Goal: Task Accomplishment & Management: Use online tool/utility

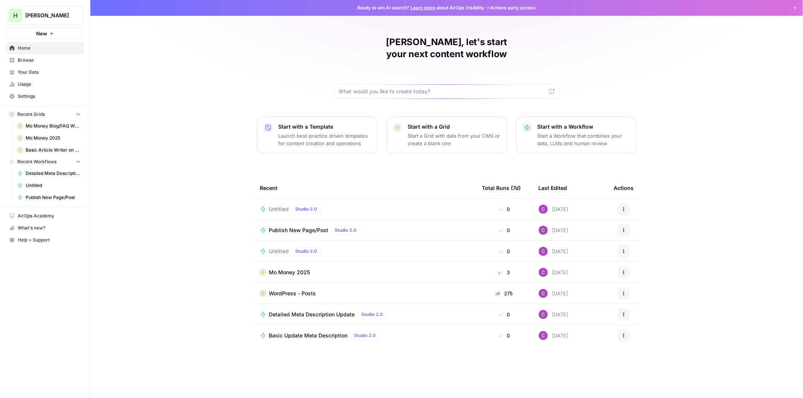
click at [567, 132] on p "Start a Workflow that combines your data, LLMs and human review" at bounding box center [584, 139] width 93 height 15
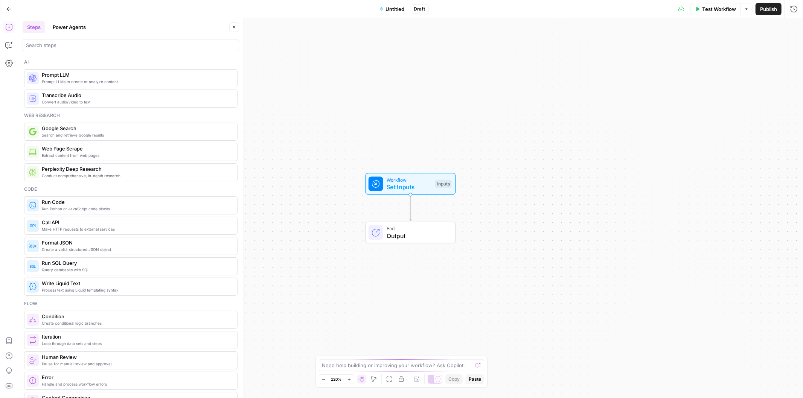
click at [392, 9] on span "Untitled" at bounding box center [395, 9] width 19 height 8
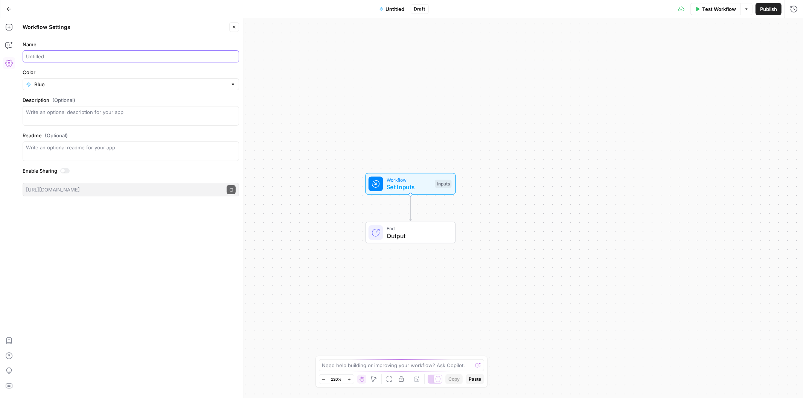
click at [68, 58] on input "Name" at bounding box center [131, 57] width 210 height 8
type input "B"
type input "FAQ Writer [DATE]"
click at [235, 25] on icon "button" at bounding box center [234, 27] width 5 height 5
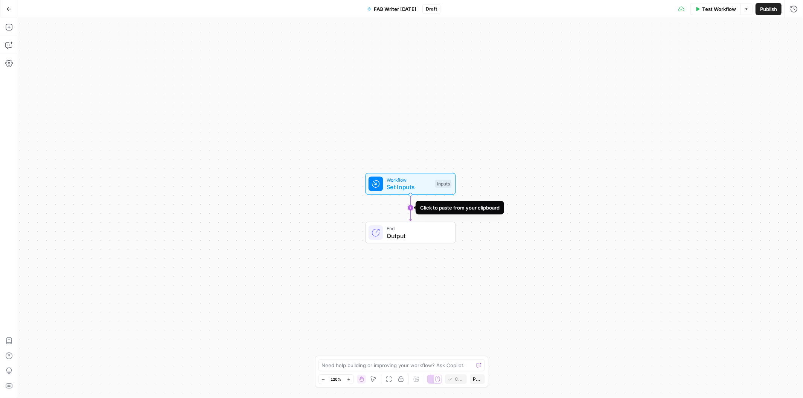
click at [411, 205] on icon "Edge from start to end" at bounding box center [410, 208] width 3 height 26
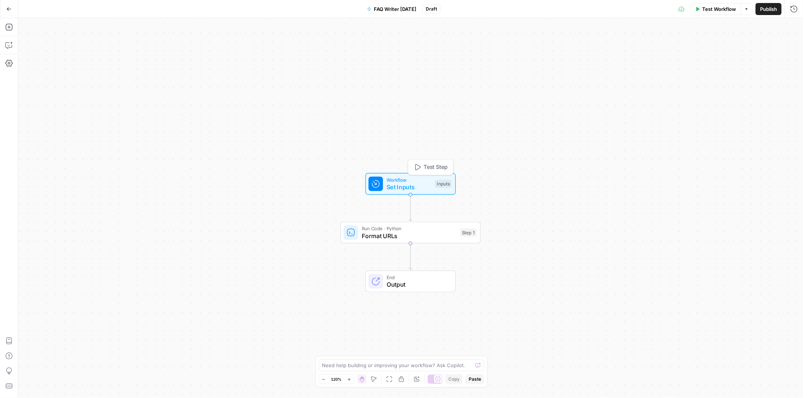
click at [398, 181] on span "Workflow" at bounding box center [409, 179] width 45 height 7
click at [640, 56] on button "Add Field" at bounding box center [682, 51] width 206 height 12
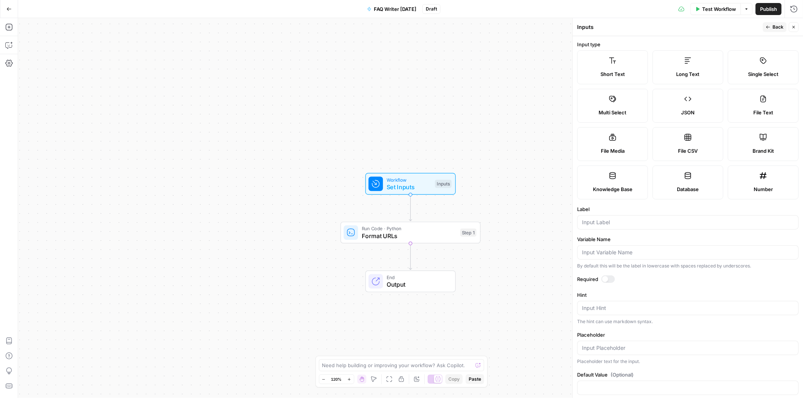
click at [616, 67] on label "Short Text" at bounding box center [612, 67] width 71 height 34
click at [614, 224] on input "Label" at bounding box center [688, 223] width 212 height 8
type input "Title"
click at [766, 28] on icon "button" at bounding box center [768, 27] width 5 height 5
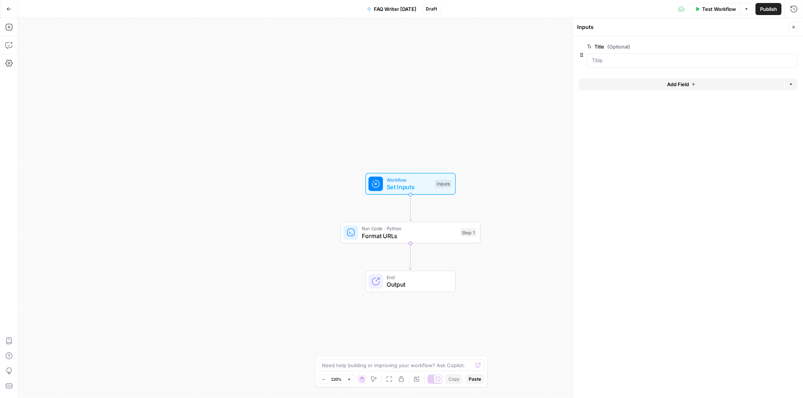
click at [624, 88] on button "Add Field" at bounding box center [682, 84] width 206 height 12
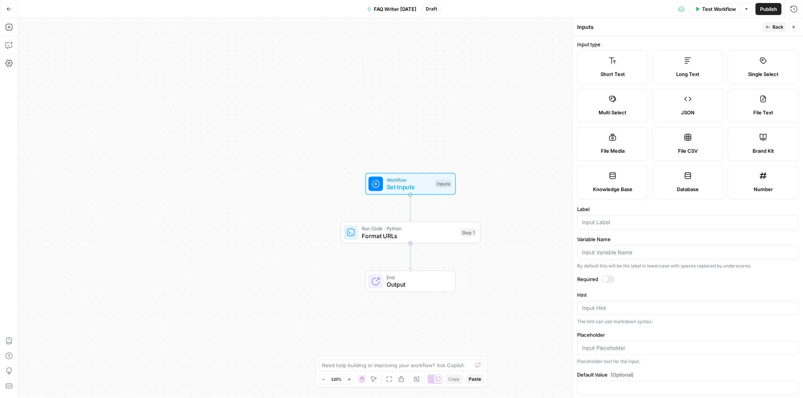
click at [661, 72] on div "Long Text" at bounding box center [688, 74] width 58 height 8
click at [600, 224] on input "Label" at bounding box center [688, 223] width 212 height 8
type input "Urls to Analyze"
click at [773, 27] on span "Back" at bounding box center [777, 27] width 11 height 7
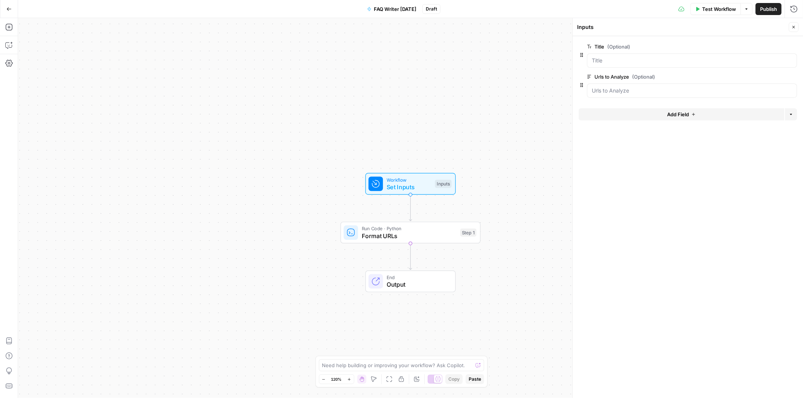
click at [792, 28] on div "Delete group" at bounding box center [781, 31] width 30 height 7
click at [792, 28] on icon "button" at bounding box center [793, 27] width 5 height 5
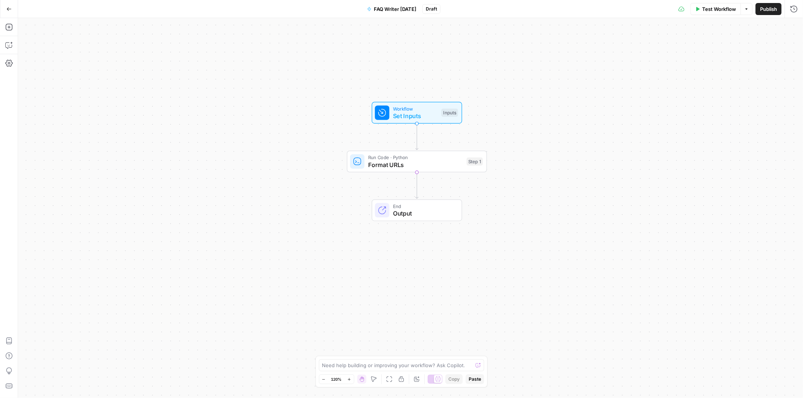
drag, startPoint x: 158, startPoint y: 172, endPoint x: 164, endPoint y: 111, distance: 61.3
click at [164, 111] on div "Workflow Set Inputs Inputs Run Code · Python Format URLs Step 1 End Output" at bounding box center [410, 208] width 785 height 380
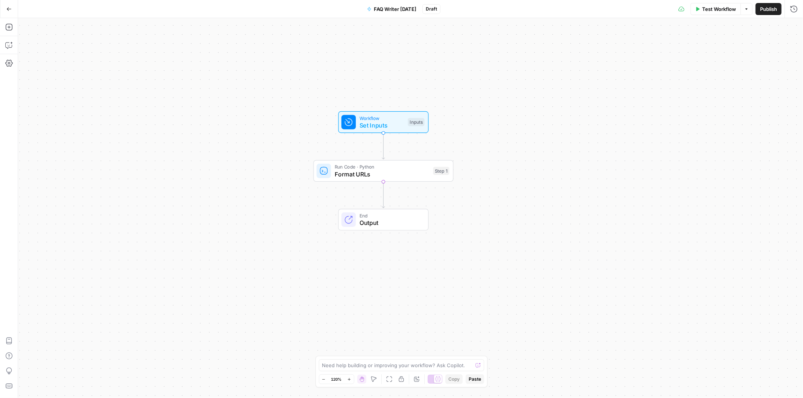
drag, startPoint x: 183, startPoint y: 183, endPoint x: 156, endPoint y: 189, distance: 27.0
click at [156, 189] on div "Workflow Set Inputs Inputs Run Code · Python Format URLs Step 1 End Output" at bounding box center [410, 208] width 785 height 380
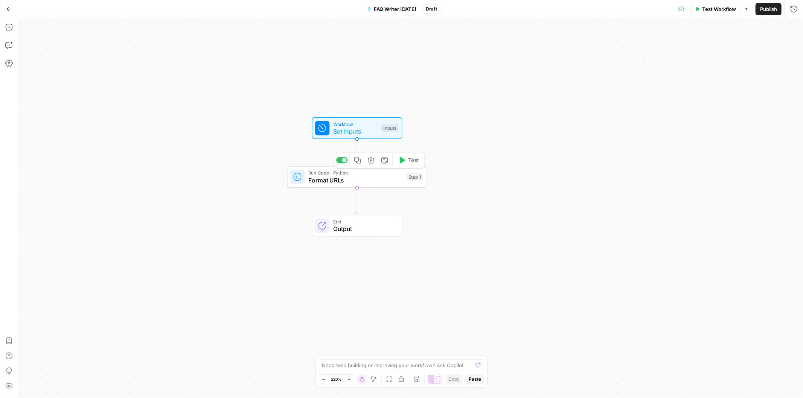
click at [333, 180] on span "Format URLs" at bounding box center [355, 180] width 95 height 9
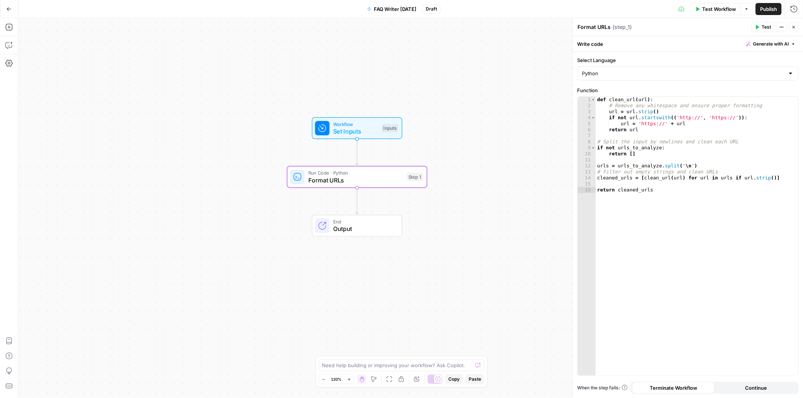
click at [795, 24] on button "Close" at bounding box center [794, 27] width 10 height 10
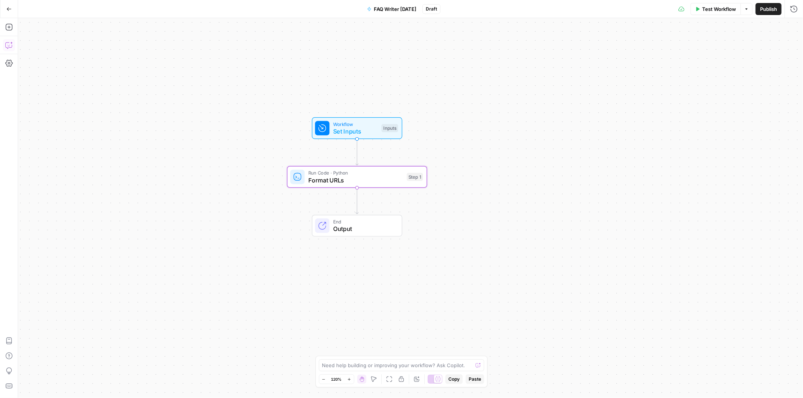
click at [6, 45] on icon "button" at bounding box center [9, 45] width 8 height 8
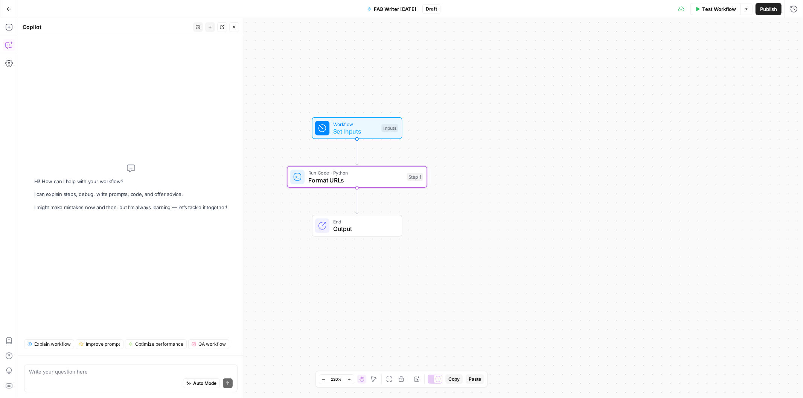
click at [53, 381] on div "Auto Mode Send" at bounding box center [131, 384] width 204 height 17
click at [325, 130] on icon at bounding box center [322, 128] width 7 height 7
click at [370, 126] on span "Workflow" at bounding box center [356, 123] width 45 height 7
click at [792, 28] on icon "button" at bounding box center [793, 27] width 5 height 5
click at [375, 109] on span "Test Step" at bounding box center [382, 112] width 24 height 8
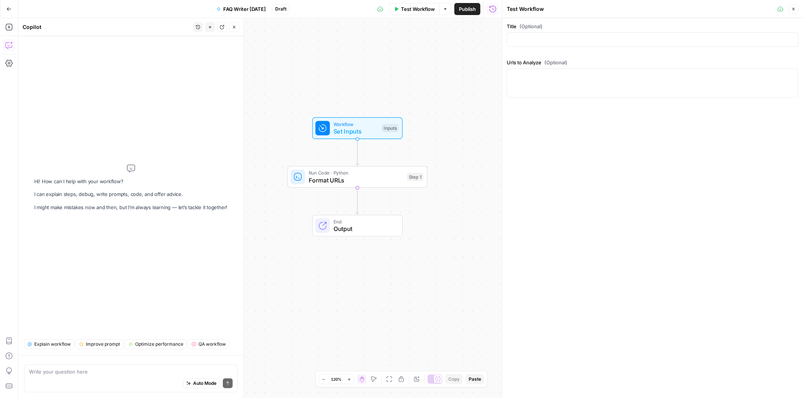
click at [618, 81] on div at bounding box center [653, 83] width 292 height 29
paste textarea "https://www.smithandhassler.com/articles/understanding-shoulder-injuries-in-car…"
drag, startPoint x: 703, startPoint y: 85, endPoint x: 499, endPoint y: 87, distance: 203.6
click at [502, 87] on div "Test Workflow Close Title (Optional) Urls to Analyze (Optional) https://www.smi…" at bounding box center [652, 199] width 301 height 398
type textarea "https://www.smithandhassler.com/articles/understanding-shoulder-injuries-in-car…"
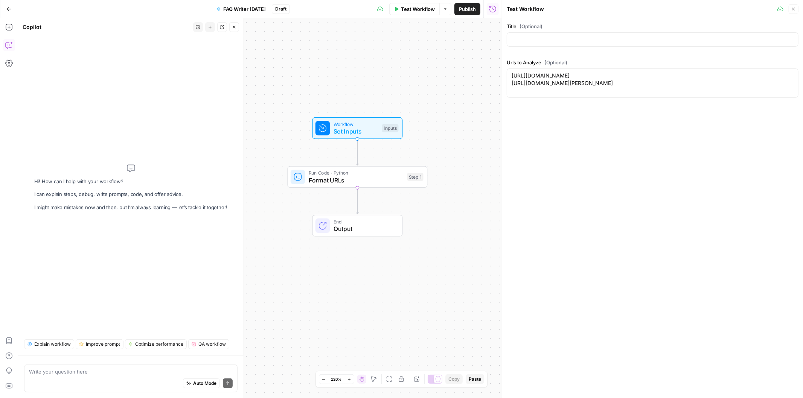
click at [540, 34] on div at bounding box center [653, 39] width 292 height 14
type input "What"
click at [795, 8] on button "Close" at bounding box center [794, 9] width 10 height 10
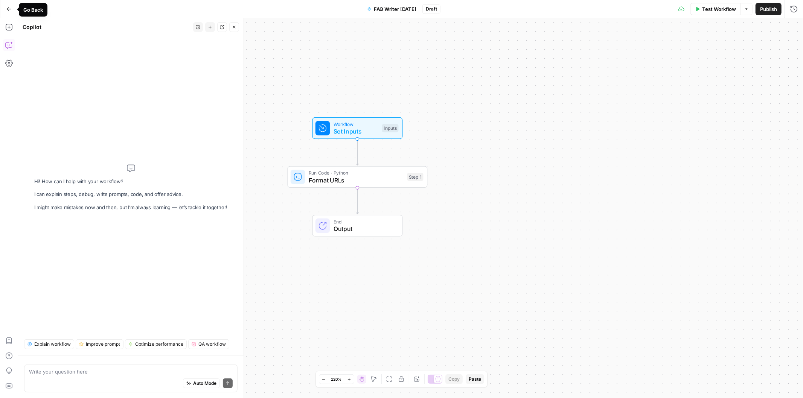
click at [12, 8] on button "Go Back" at bounding box center [9, 9] width 14 height 14
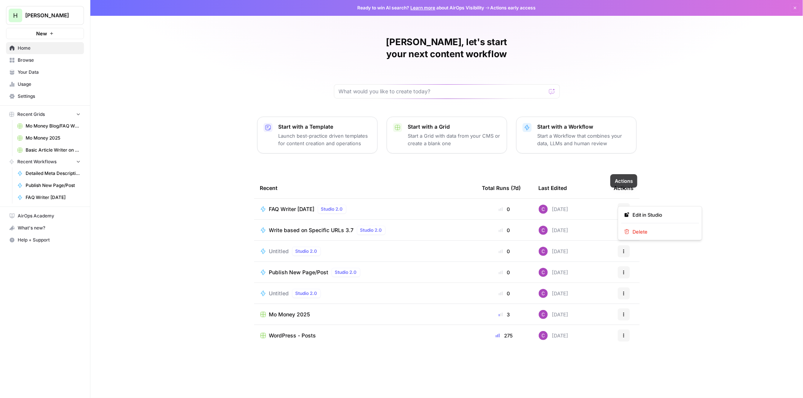
click at [629, 203] on button "Actions" at bounding box center [624, 209] width 12 height 12
click at [315, 206] on span "FAQ Writer [DATE]" at bounding box center [292, 210] width 46 height 8
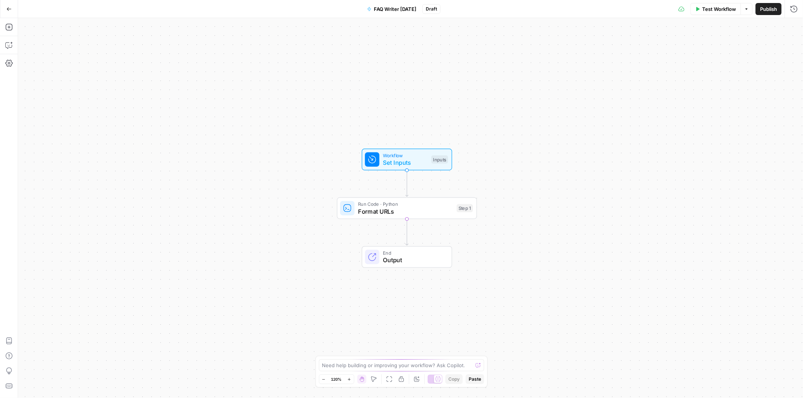
click at [393, 5] on span "FAQ Writer [DATE]" at bounding box center [395, 9] width 43 height 8
click at [388, 12] on span "FAQ Writer [DATE]" at bounding box center [395, 9] width 43 height 8
click at [51, 57] on input "FAQ Writer [DATE]" at bounding box center [131, 57] width 210 height 8
click at [237, 25] on button "Close" at bounding box center [234, 27] width 10 height 10
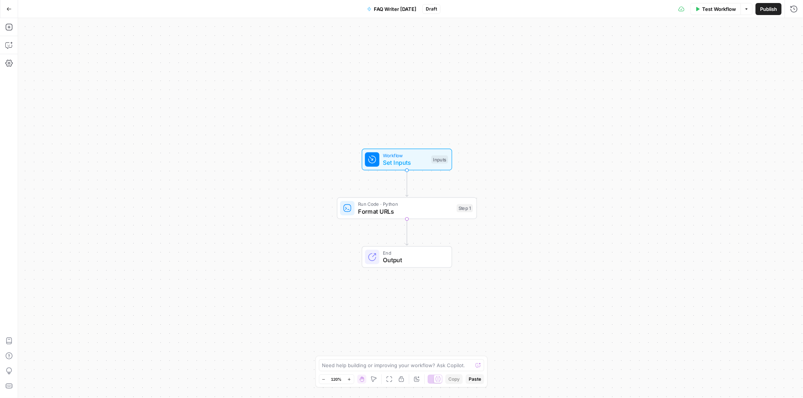
click at [9, 8] on icon "button" at bounding box center [8, 8] width 5 height 5
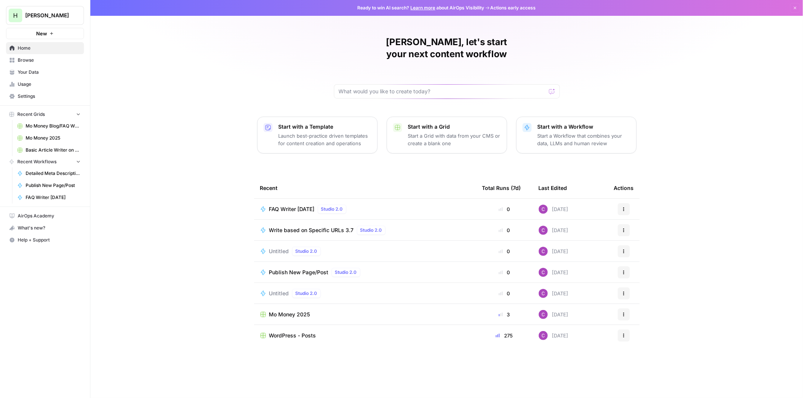
click at [623, 203] on button "Actions" at bounding box center [624, 209] width 12 height 12
click at [634, 230] on span "Delete" at bounding box center [662, 232] width 60 height 8
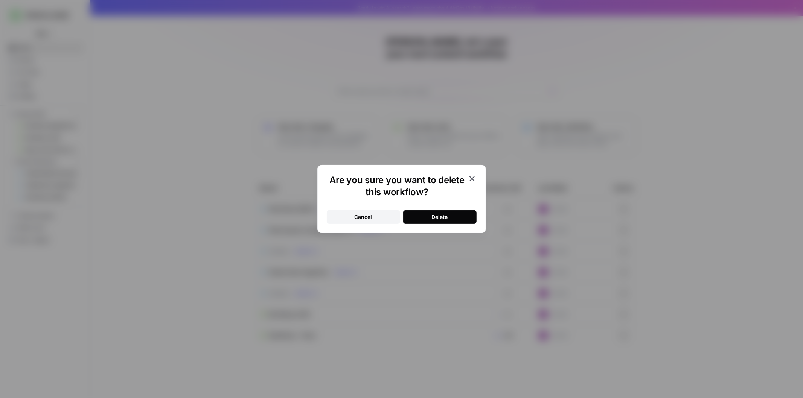
click at [441, 216] on div "Delete" at bounding box center [440, 217] width 16 height 8
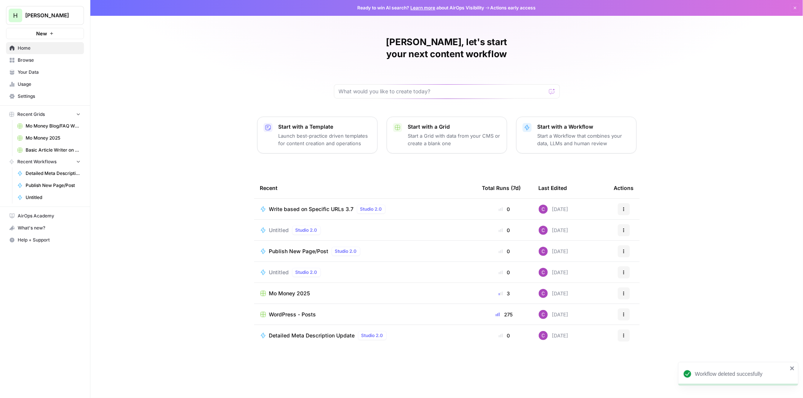
click at [562, 132] on p "Start a Workflow that combines your data, LLMs and human review" at bounding box center [584, 139] width 93 height 15
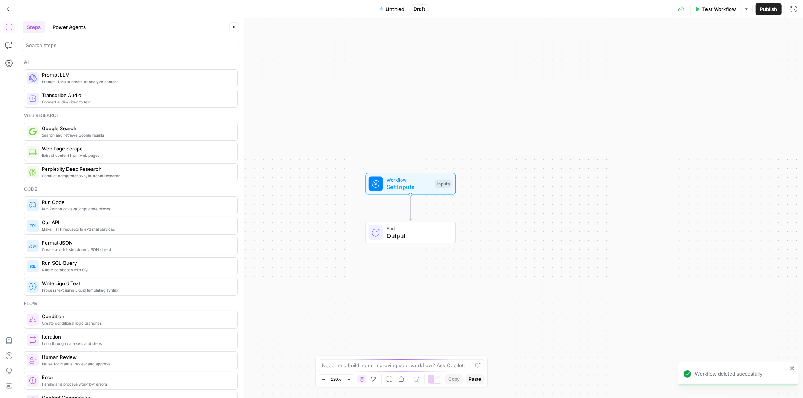
click at [393, 5] on button "Untitled" at bounding box center [392, 9] width 35 height 12
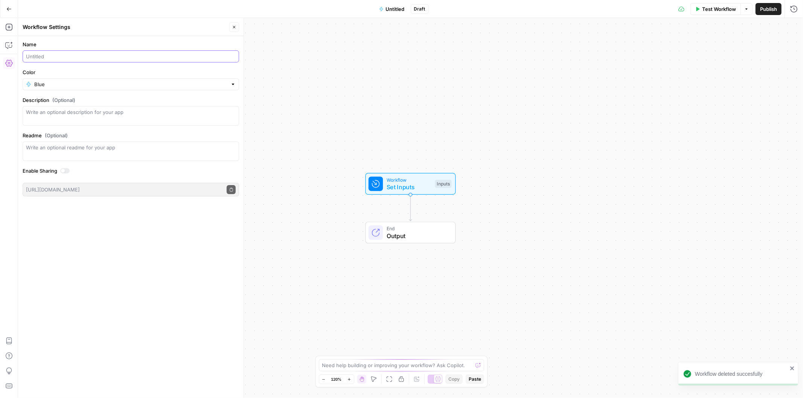
click at [69, 54] on input "Name" at bounding box center [131, 57] width 210 height 8
paste input "FAQ Writer [DATE]"
type input "FAQ Writer [DATE]"
click at [232, 29] on button "Close" at bounding box center [234, 27] width 10 height 10
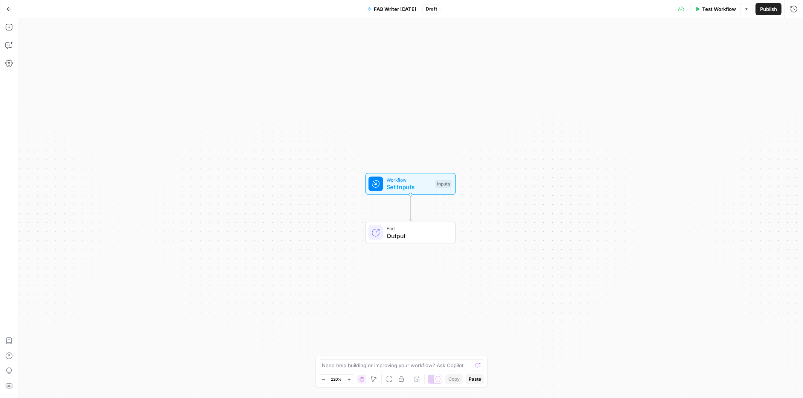
click at [9, 8] on icon "button" at bounding box center [8, 8] width 5 height 5
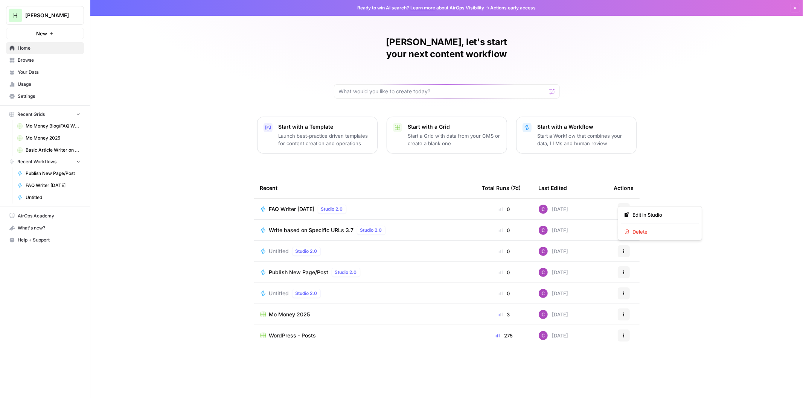
click at [626, 203] on button "Actions" at bounding box center [624, 209] width 12 height 12
click at [642, 232] on span "Delete" at bounding box center [662, 232] width 60 height 8
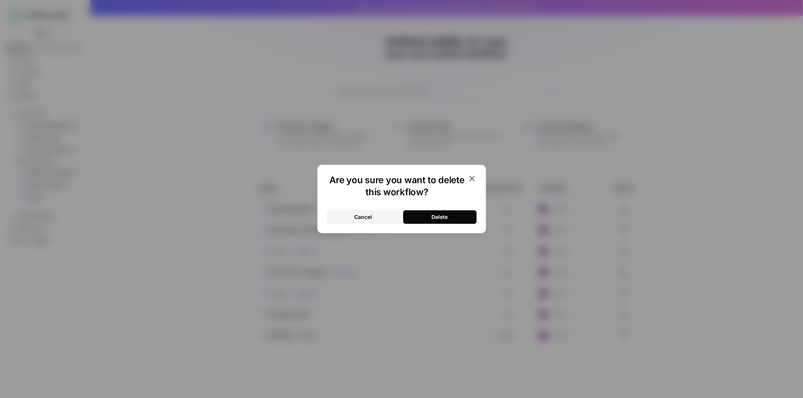
click at [463, 214] on button "Delete" at bounding box center [439, 217] width 73 height 14
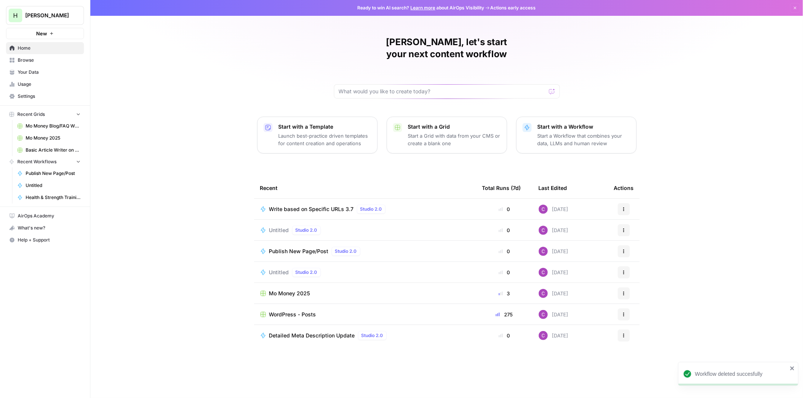
click at [623, 203] on button "Actions" at bounding box center [624, 209] width 12 height 12
click at [640, 260] on span "Duplicate" at bounding box center [662, 264] width 60 height 8
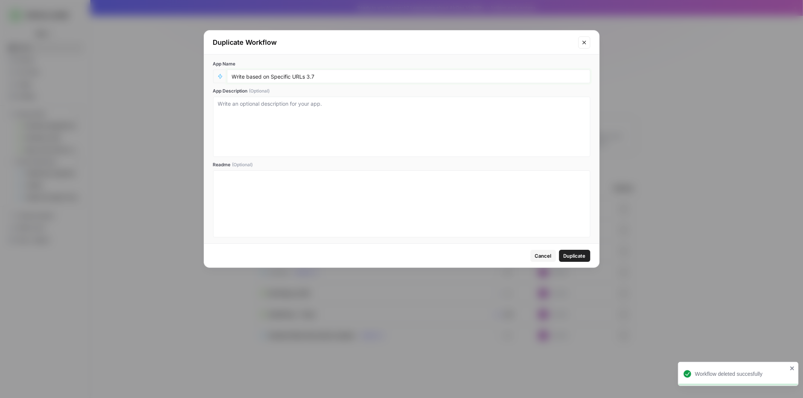
click at [353, 79] on input "Write based on Specific URLs 3.7" at bounding box center [408, 76] width 353 height 7
paste input "FAQ Writer [DATE]"
type input "FAQ Writer [DATE]"
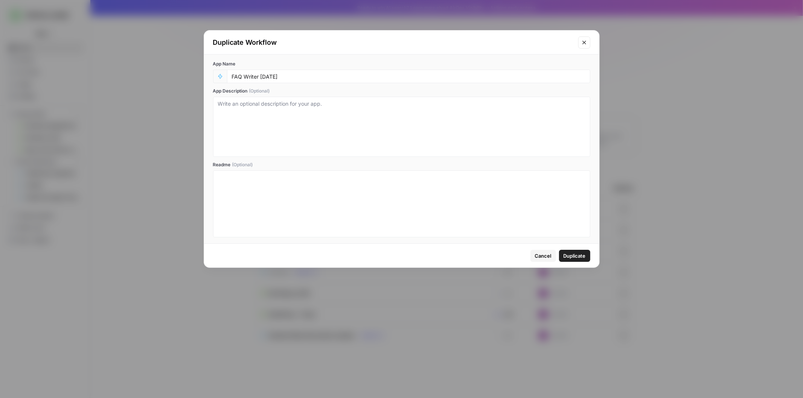
click at [572, 258] on span "Duplicate" at bounding box center [574, 256] width 22 height 8
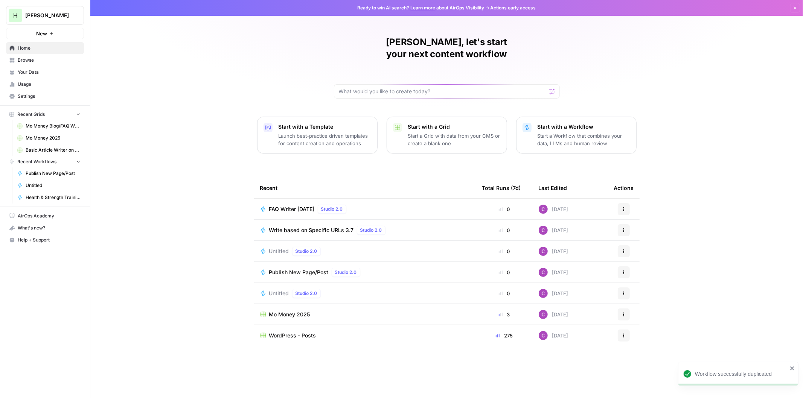
click at [304, 206] on span "FAQ Writer [DATE]" at bounding box center [292, 210] width 46 height 8
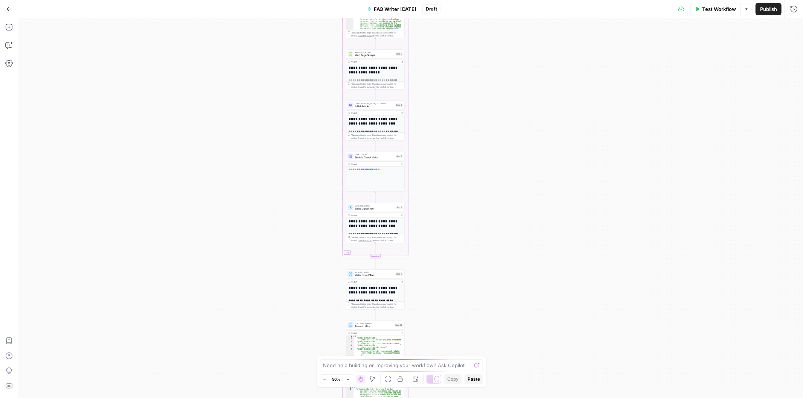
drag, startPoint x: 305, startPoint y: 160, endPoint x: 280, endPoint y: 300, distance: 141.8
click at [274, 334] on div "Workflow Set Inputs Inputs Run Code · Python Format URLs Step 1 Output Copy 1 2…" at bounding box center [410, 208] width 785 height 380
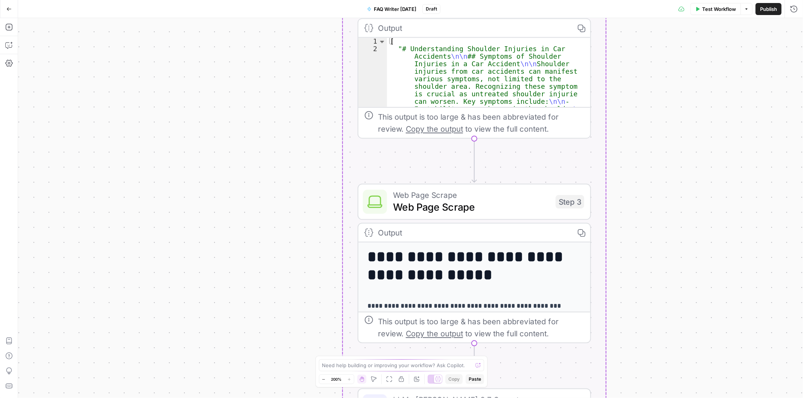
drag, startPoint x: 358, startPoint y: 235, endPoint x: 216, endPoint y: 44, distance: 238.0
click at [205, 21] on div "Workflow Set Inputs Inputs Run Code · Python Format URLs Step 1 Output Copy 1 2…" at bounding box center [410, 208] width 785 height 380
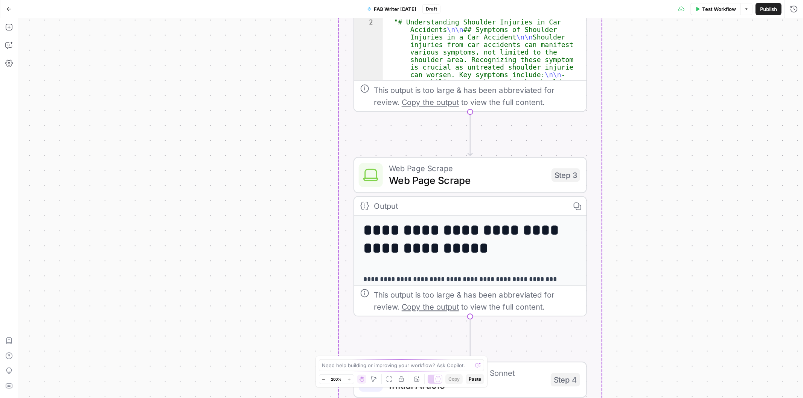
drag, startPoint x: 257, startPoint y: 242, endPoint x: 212, endPoint y: -37, distance: 282.1
click at [212, 0] on html "H Hasbrook New Home Browse Your Data Usage Settings Recent Grids Mo Money Blog/…" at bounding box center [401, 199] width 803 height 398
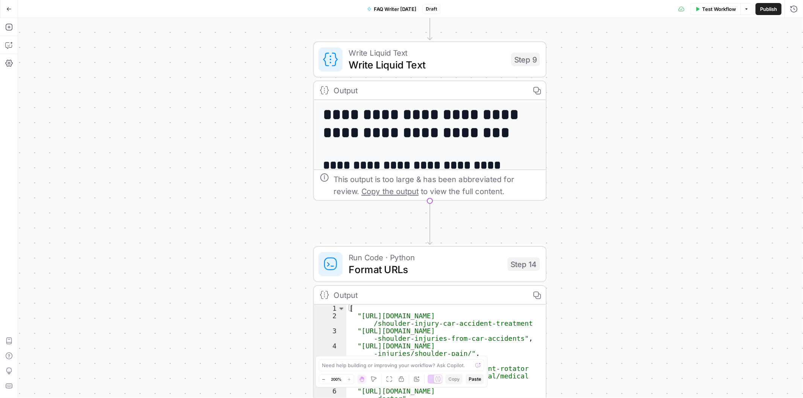
click at [362, 61] on span "Write Liquid Text" at bounding box center [427, 64] width 157 height 15
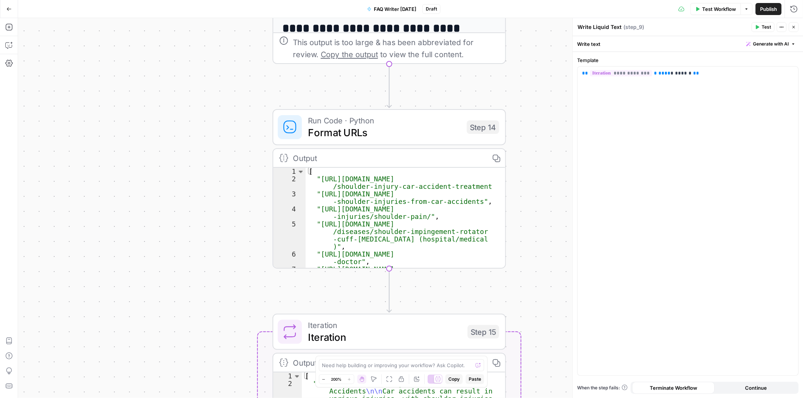
drag, startPoint x: 175, startPoint y: 273, endPoint x: 134, endPoint y: 136, distance: 143.0
click at [134, 136] on div "Workflow Set Inputs Inputs Run Code · Python Format URLs Step 1 Output Copy 1 2…" at bounding box center [410, 208] width 785 height 380
click at [793, 26] on icon "button" at bounding box center [793, 27] width 5 height 5
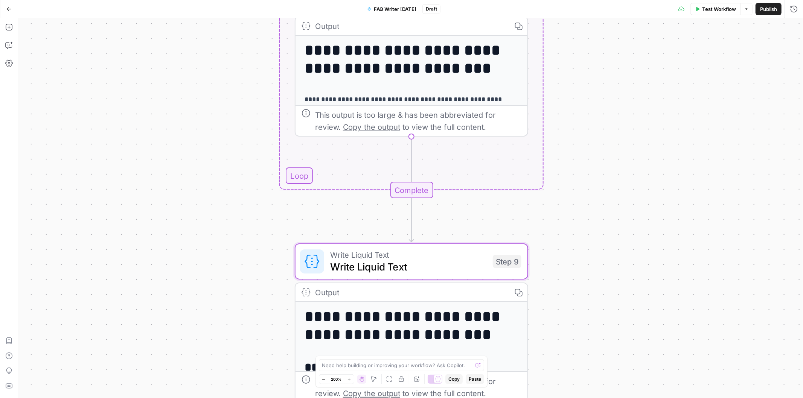
drag, startPoint x: 177, startPoint y: 213, endPoint x: 213, endPoint y: 415, distance: 205.2
click at [213, 398] on html "H Hasbrook New Home Browse Your Data Usage Settings Recent Grids Mo Money Blog/…" at bounding box center [401, 199] width 803 height 398
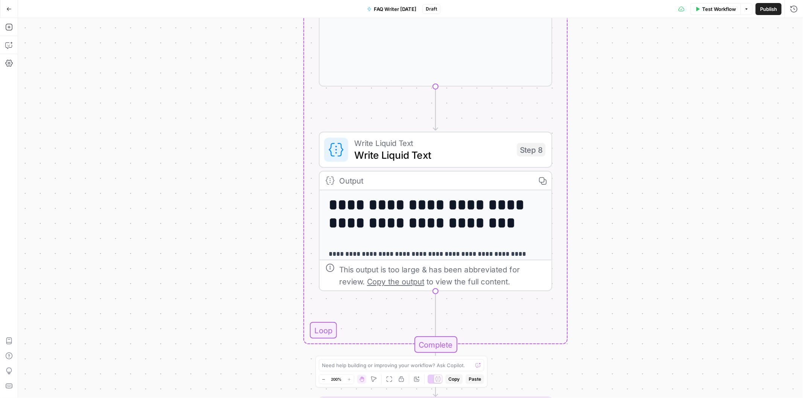
drag, startPoint x: 270, startPoint y: 233, endPoint x: 268, endPoint y: 360, distance: 127.2
click at [268, 360] on div "Workflow Set Inputs Inputs Run Code · Python Format URLs Step 1 Output Copy 1 2…" at bounding box center [410, 208] width 785 height 380
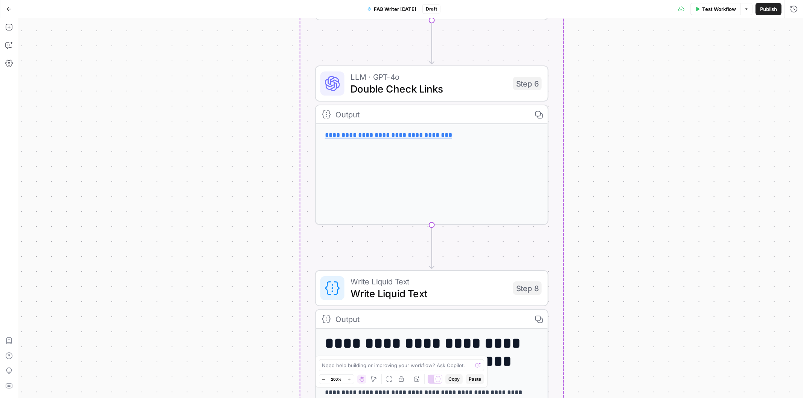
drag, startPoint x: 283, startPoint y: 92, endPoint x: 239, endPoint y: 379, distance: 290.5
click at [240, 382] on div "Workflow Set Inputs Inputs Run Code · Python Format URLs Step 1 Output Copy 1 2…" at bounding box center [410, 208] width 785 height 380
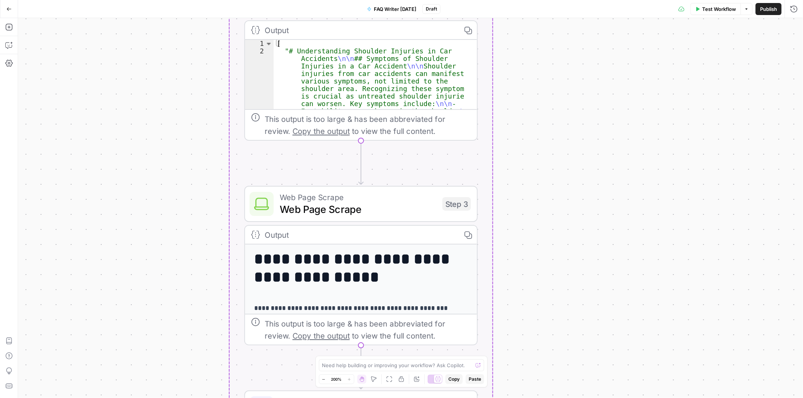
drag, startPoint x: 194, startPoint y: 326, endPoint x: 196, endPoint y: 393, distance: 67.8
click at [196, 398] on div "Workflow Set Inputs Inputs Run Code · Python Format URLs Step 1 Output Copy 1 2…" at bounding box center [410, 208] width 785 height 380
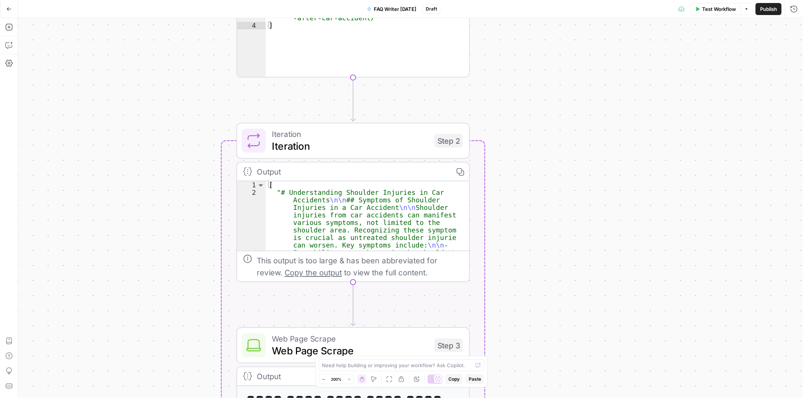
drag, startPoint x: 177, startPoint y: 175, endPoint x: 187, endPoint y: 335, distance: 160.3
click at [187, 337] on div "Workflow Set Inputs Inputs Run Code · Python Format URLs Step 1 Output Copy 1 2…" at bounding box center [410, 208] width 785 height 380
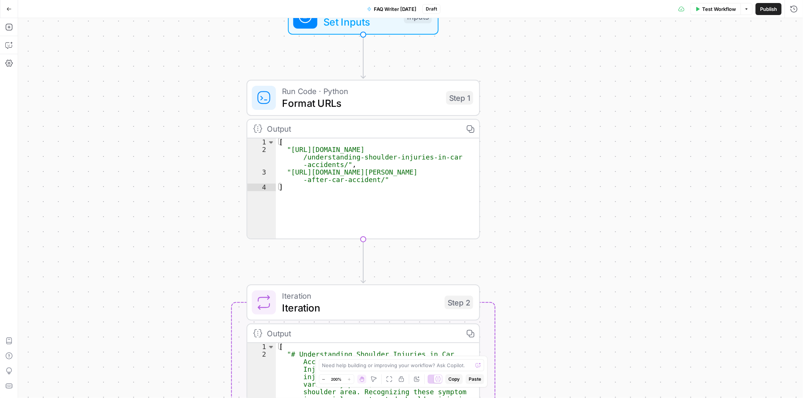
drag, startPoint x: 172, startPoint y: 139, endPoint x: 190, endPoint y: 341, distance: 203.3
click at [190, 349] on div "Workflow Set Inputs Inputs Run Code · Python Format URLs Step 1 Output Copy 1 2…" at bounding box center [410, 208] width 785 height 380
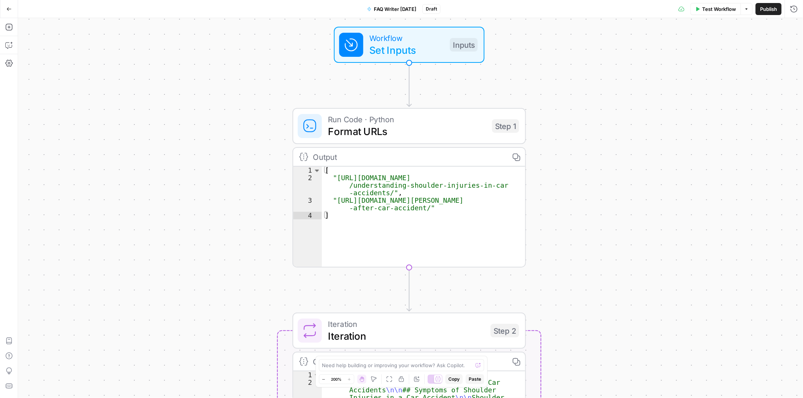
drag, startPoint x: 193, startPoint y: 239, endPoint x: 219, endPoint y: 42, distance: 198.2
click at [219, 42] on div "Workflow Set Inputs Inputs Run Code · Python Format URLs Step 1 Output Copy 1 2…" at bounding box center [410, 208] width 785 height 380
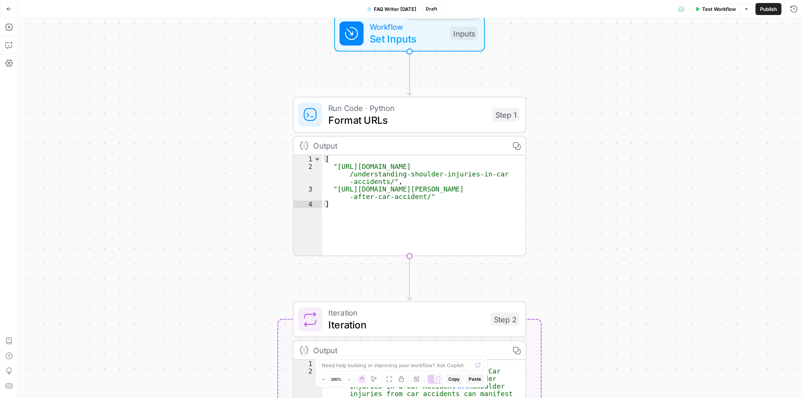
click at [366, 28] on div "Workflow Set Inputs Inputs Test Step" at bounding box center [409, 34] width 139 height 26
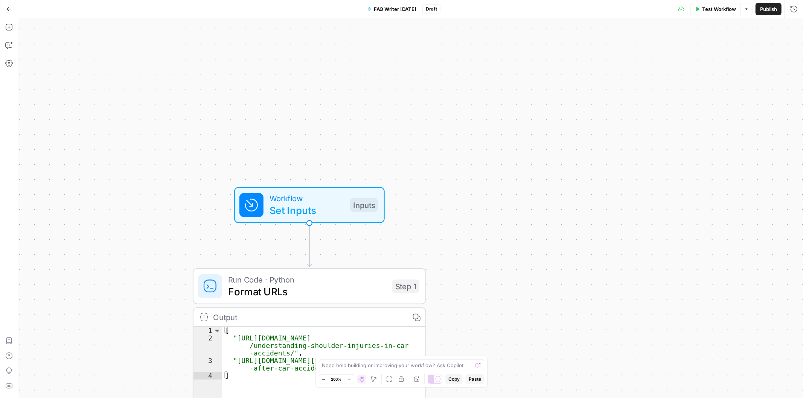
drag, startPoint x: 228, startPoint y: 147, endPoint x: 251, endPoint y: 229, distance: 84.8
click at [167, 244] on div "Workflow Set Inputs Inputs Run Code · Python Format URLs Step 1 Output Copy 1 2…" at bounding box center [410, 208] width 785 height 380
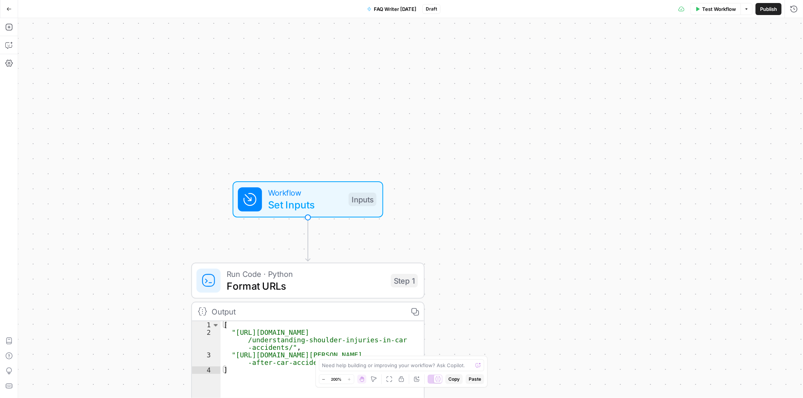
click at [284, 200] on span "Set Inputs" at bounding box center [305, 204] width 75 height 15
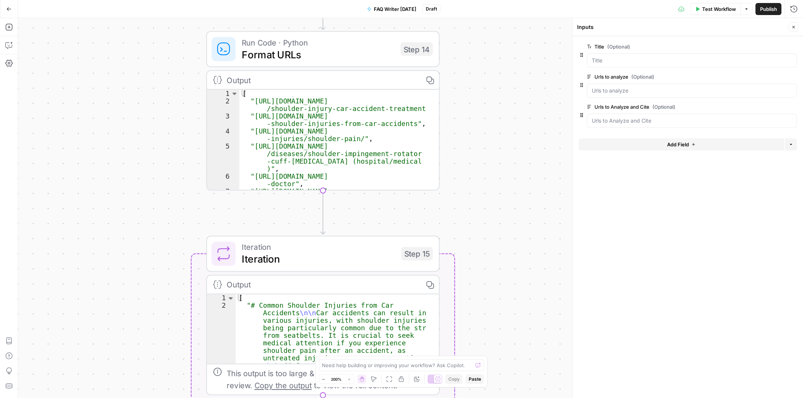
drag, startPoint x: 129, startPoint y: 227, endPoint x: 144, endPoint y: 136, distance: 91.6
click at [144, 136] on div "Workflow Set Inputs Inputs Run Code · Python Format URLs Step 1 Output Copy 1 2…" at bounding box center [410, 208] width 785 height 380
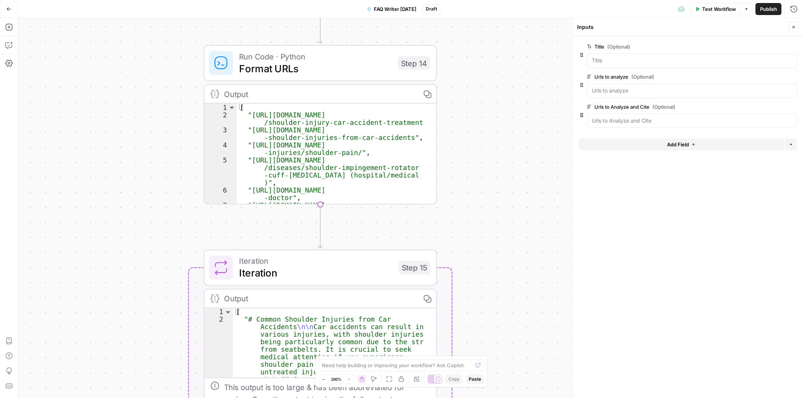
drag, startPoint x: 144, startPoint y: 157, endPoint x: 137, endPoint y: 198, distance: 42.3
click at [141, 201] on div "Workflow Set Inputs Inputs Run Code · Python Format URLs Step 1 Output Copy 1 2…" at bounding box center [410, 208] width 785 height 380
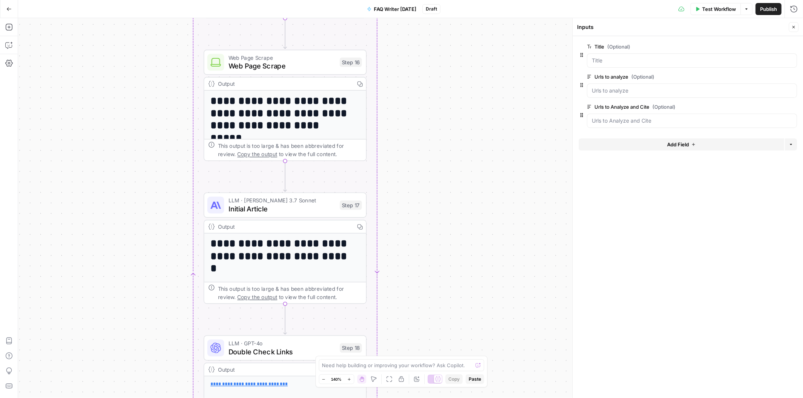
drag, startPoint x: 127, startPoint y: 276, endPoint x: 147, endPoint y: 64, distance: 212.1
click at [147, 64] on div "Workflow Set Inputs Inputs Run Code · Python Format URLs Step 1 Output Copy 1 2…" at bounding box center [410, 208] width 785 height 380
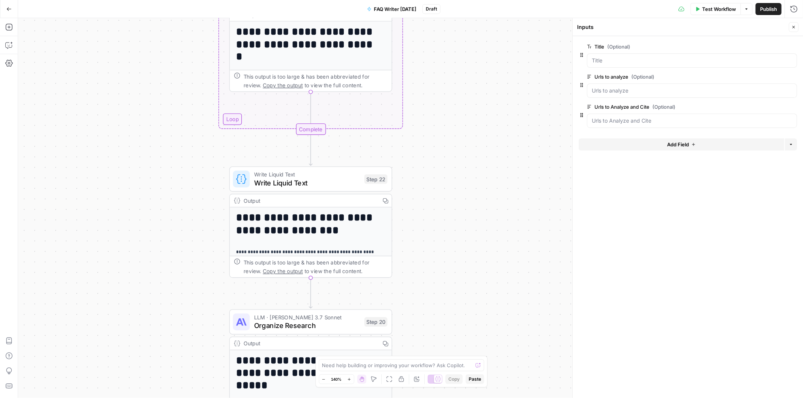
drag, startPoint x: 142, startPoint y: 284, endPoint x: 165, endPoint y: 219, distance: 68.6
click at [165, 219] on div "Workflow Set Inputs Inputs Run Code · Python Format URLs Step 1 Output Copy 1 2…" at bounding box center [410, 208] width 785 height 380
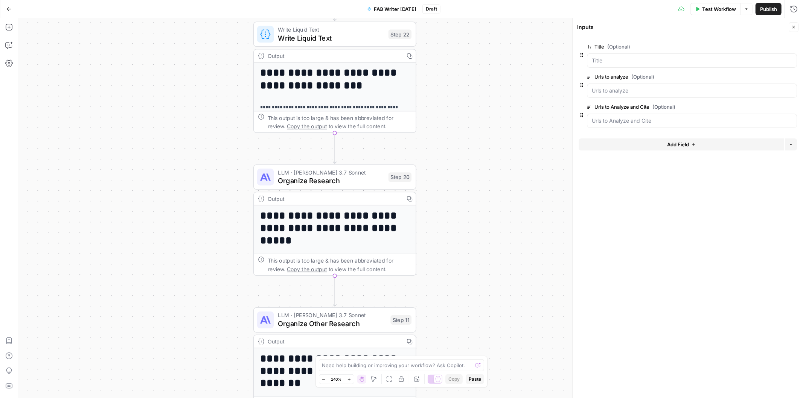
drag, startPoint x: 148, startPoint y: 221, endPoint x: 164, endPoint y: 89, distance: 133.5
click at [164, 88] on div "Workflow Set Inputs Inputs Run Code · Python Format URLs Step 1 Output Copy 1 2…" at bounding box center [410, 208] width 785 height 380
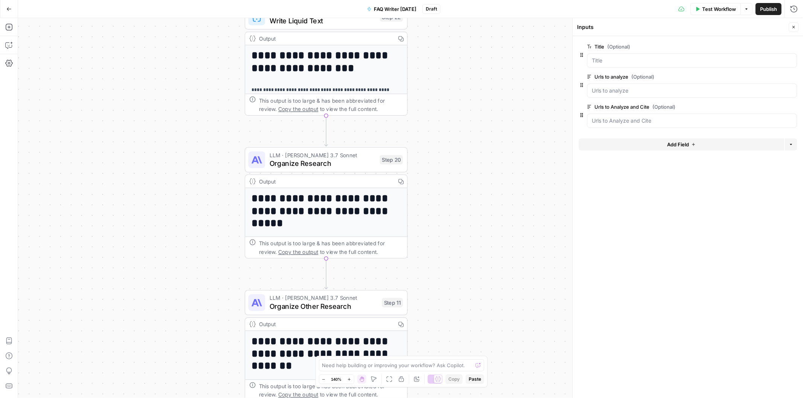
drag, startPoint x: 143, startPoint y: 185, endPoint x: 134, endPoint y: 163, distance: 23.8
click at [134, 163] on div "Workflow Set Inputs Inputs Run Code · Python Format URLs Step 1 Output Copy 1 2…" at bounding box center [410, 208] width 785 height 380
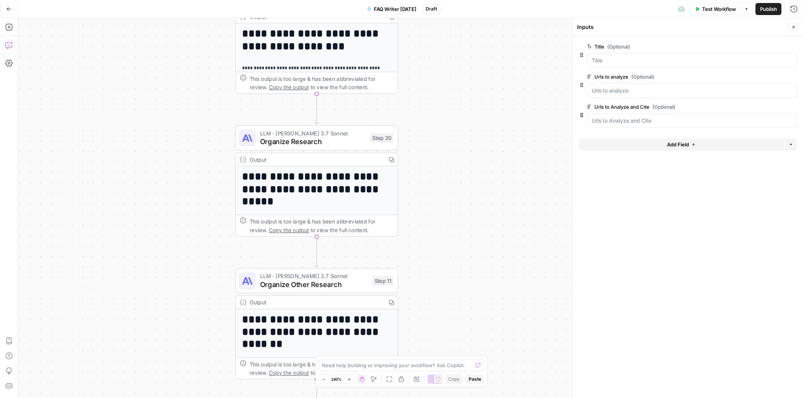
click at [5, 44] on icon "button" at bounding box center [9, 45] width 8 height 8
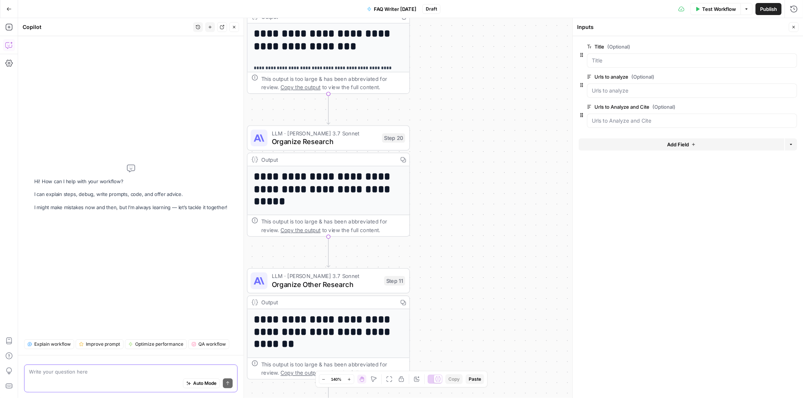
click at [187, 384] on icon "button" at bounding box center [188, 383] width 5 height 5
click at [89, 370] on textarea at bounding box center [131, 372] width 204 height 8
paste textarea "The input "Urls to Analyze and Cite" is not always used, so if nothing is input…"
type textarea "The input "Urls to Analyze and Cite" is not always used, so if nothing is input…"
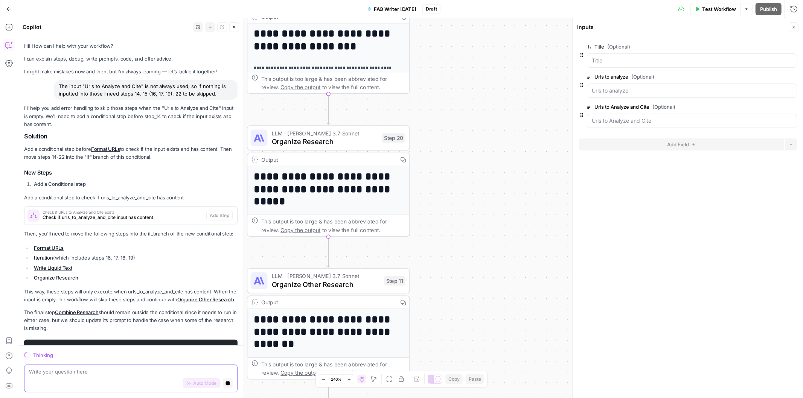
scroll to position [24, 0]
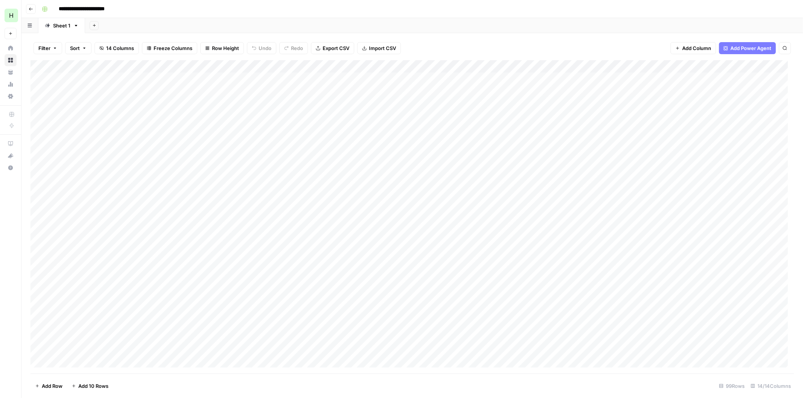
click at [357, 65] on div "Add Column" at bounding box center [411, 217] width 763 height 314
click at [364, 140] on span "Edit Workflow" at bounding box center [382, 141] width 66 height 8
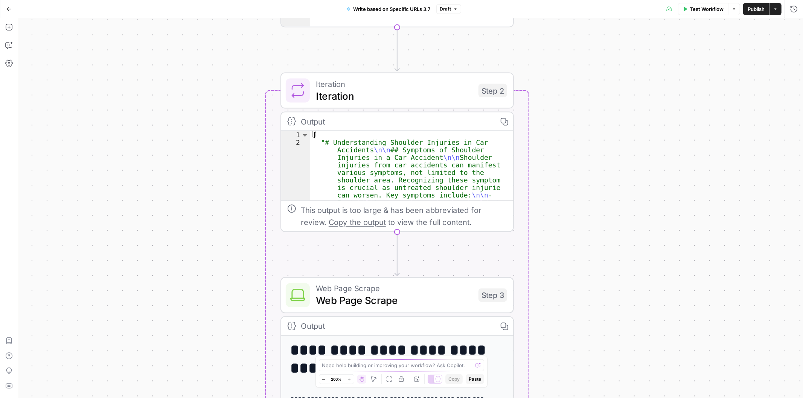
drag, startPoint x: 292, startPoint y: 189, endPoint x: 117, endPoint y: 272, distance: 193.3
click at [114, 277] on div "Workflow Set Inputs Inputs Run Code · Python Format URLs Step 1 Output Copy 1 2…" at bounding box center [410, 208] width 785 height 380
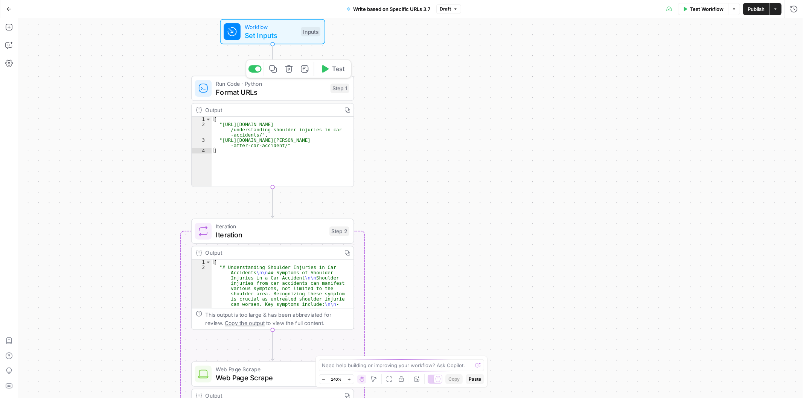
click at [277, 69] on button "Copy step" at bounding box center [273, 69] width 14 height 14
click at [270, 28] on span "Workflow" at bounding box center [271, 27] width 52 height 8
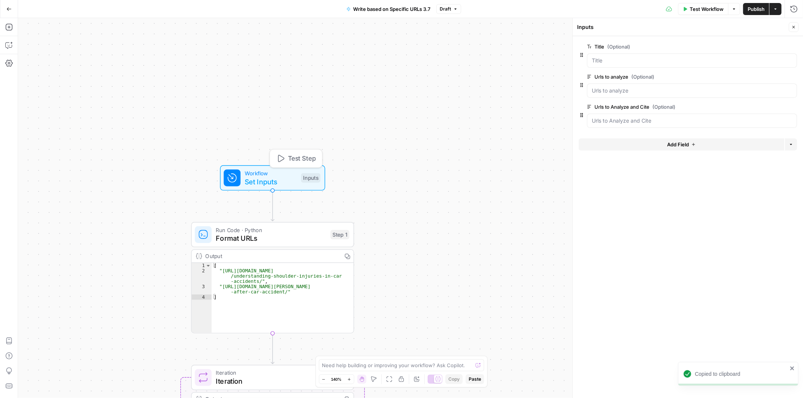
click at [291, 156] on span "Test Step" at bounding box center [302, 158] width 28 height 9
click at [311, 152] on button "Test Step" at bounding box center [296, 158] width 48 height 14
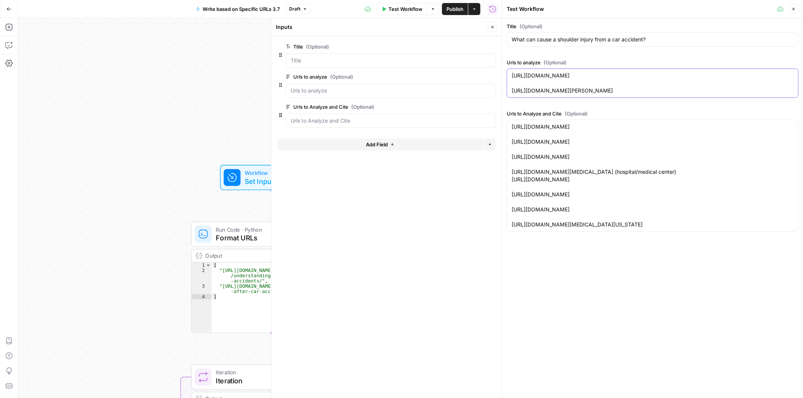
click at [617, 84] on textarea "https://www.smithandhassler.com/articles/understanding-shoulder-injuries-in-car…" at bounding box center [653, 83] width 282 height 23
type textarea "https://www.smithandhassler.com/articles/understanding-shoulder-injuries-in-car…"
click at [795, 10] on icon "button" at bounding box center [793, 9] width 5 height 5
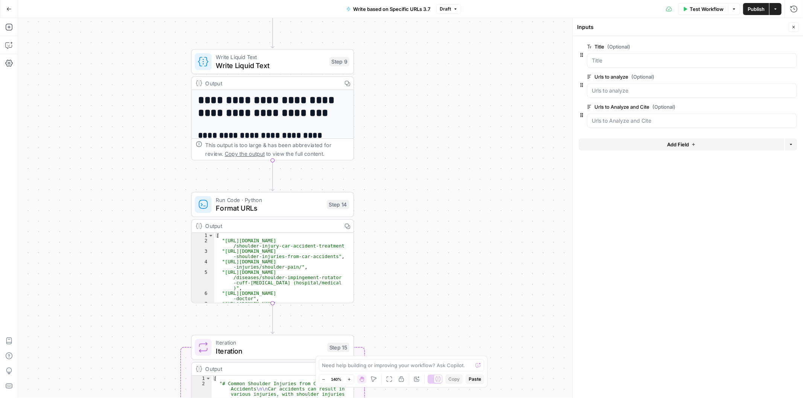
drag, startPoint x: 790, startPoint y: 29, endPoint x: 799, endPoint y: 31, distance: 9.7
click at [790, 29] on button "Close" at bounding box center [794, 27] width 10 height 10
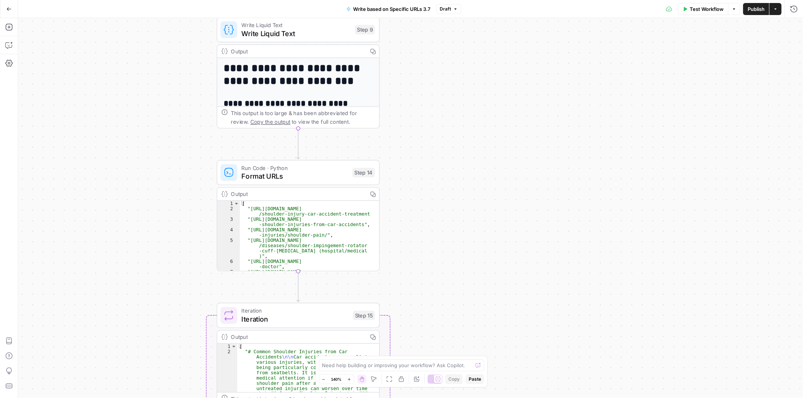
drag, startPoint x: 452, startPoint y: 259, endPoint x: 468, endPoint y: 239, distance: 25.4
click at [468, 239] on div "Workflow Set Inputs Inputs Run Code · Python Format URLs Step 1 Output Copy 1 2…" at bounding box center [410, 208] width 785 height 380
click at [187, 299] on div "Workflow Set Inputs Inputs Run Code · Python Format URLs Step 1 Output Copy 1 2…" at bounding box center [410, 208] width 785 height 380
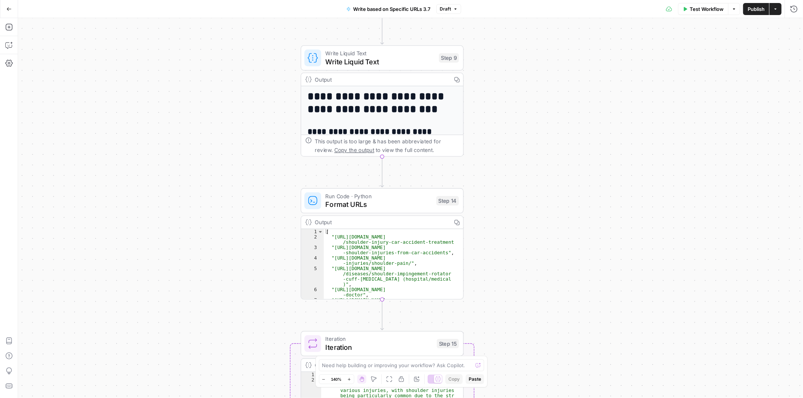
drag, startPoint x: 503, startPoint y: 264, endPoint x: 580, endPoint y: 298, distance: 84.9
click at [580, 298] on div "Workflow Set Inputs Inputs Run Code · Python Format URLs Step 1 Output Copy 1 2…" at bounding box center [410, 208] width 785 height 380
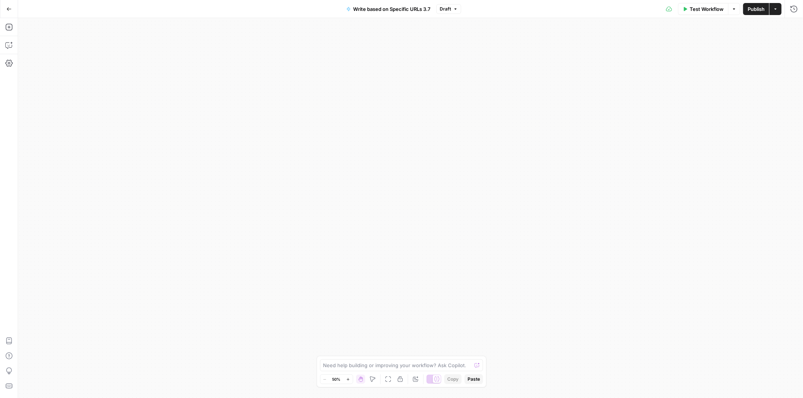
click at [450, 12] on span "Draft" at bounding box center [445, 9] width 11 height 7
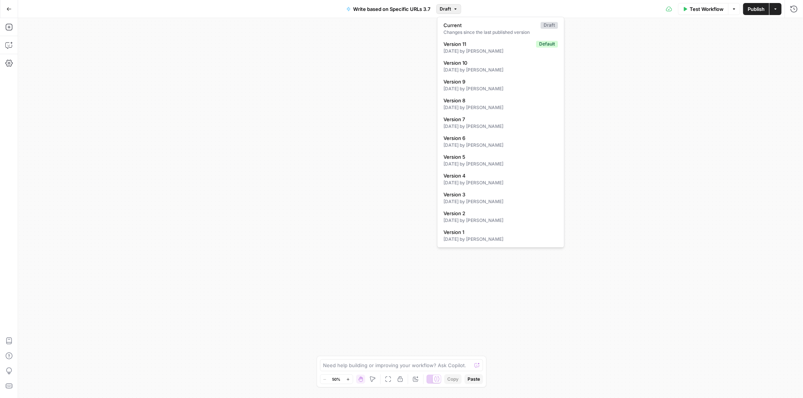
click at [312, 111] on div "Workflow Set Inputs Inputs Run Code · Python Format URLs Step 1 Output Copy 1 2…" at bounding box center [410, 208] width 785 height 380
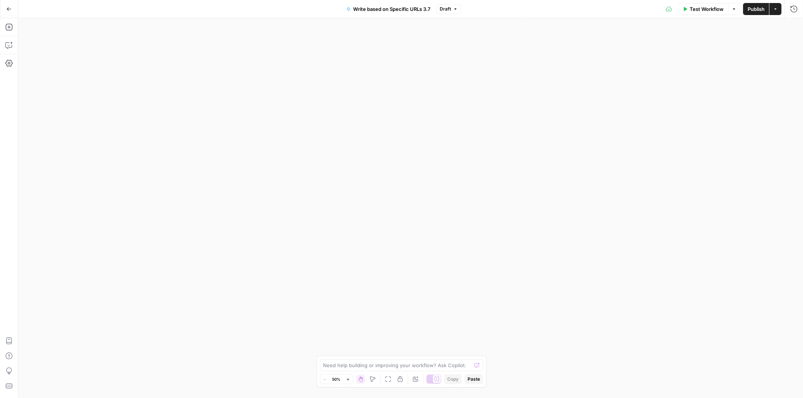
click at [12, 56] on div "Add Steps Copilot Settings AirOps Academy Help Give Feedback Shortcuts" at bounding box center [9, 208] width 18 height 380
click at [10, 60] on icon "button" at bounding box center [9, 63] width 8 height 7
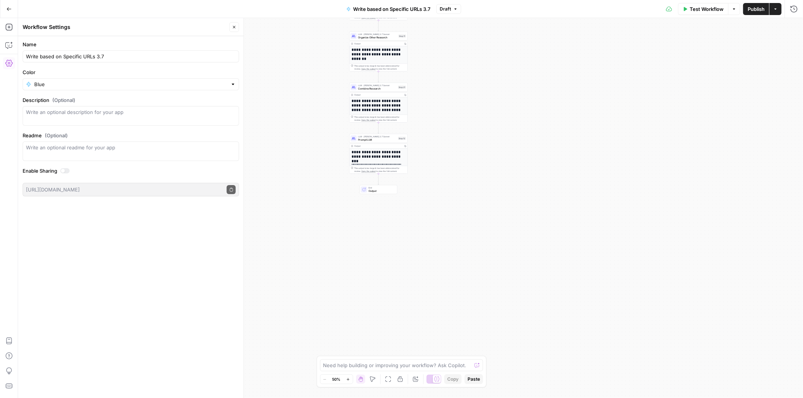
drag, startPoint x: 367, startPoint y: 223, endPoint x: 295, endPoint y: 291, distance: 98.5
click at [272, 354] on div "Workflow Set Inputs Inputs Run Code · Python Format URLs Step 1 Output Copy 1 2…" at bounding box center [410, 208] width 785 height 380
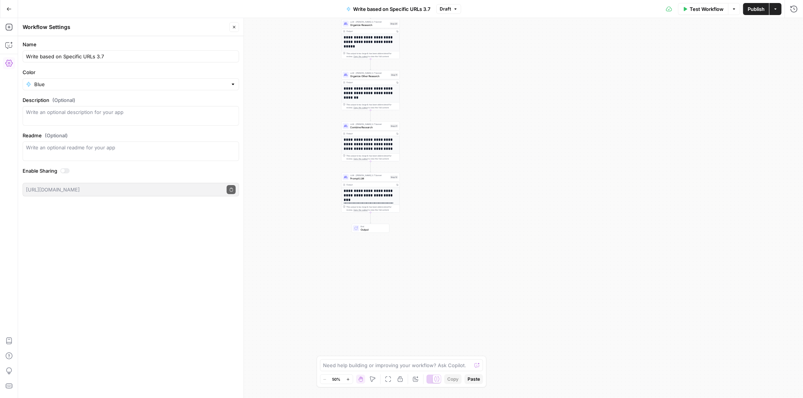
drag, startPoint x: 295, startPoint y: 171, endPoint x: 296, endPoint y: 341, distance: 170.9
click at [296, 341] on div "Workflow Set Inputs Inputs Run Code · Python Format URLs Step 1 Output Copy 1 2…" at bounding box center [410, 208] width 785 height 380
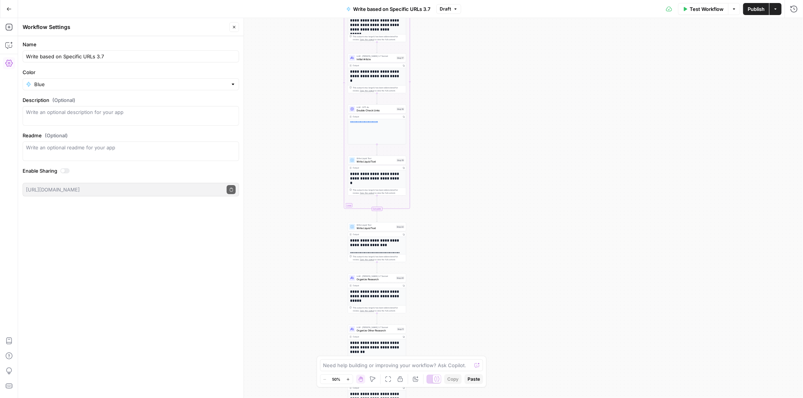
drag, startPoint x: 300, startPoint y: 274, endPoint x: 315, endPoint y: 235, distance: 41.2
click at [302, 334] on div "Workflow Set Inputs Inputs Run Code · Python Format URLs Step 1 Output Copy 1 2…" at bounding box center [410, 208] width 785 height 380
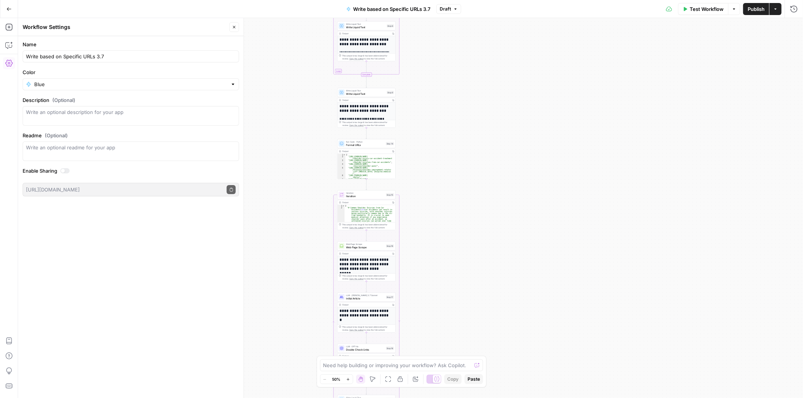
drag, startPoint x: 310, startPoint y: 137, endPoint x: 300, endPoint y: 277, distance: 140.4
click at [300, 277] on div "Workflow Set Inputs Inputs Run Code · Python Format URLs Step 1 Output Copy 1 2…" at bounding box center [410, 208] width 785 height 380
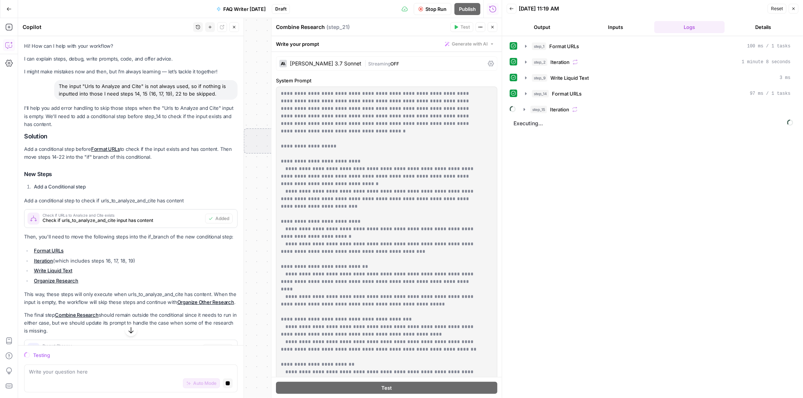
scroll to position [24, 0]
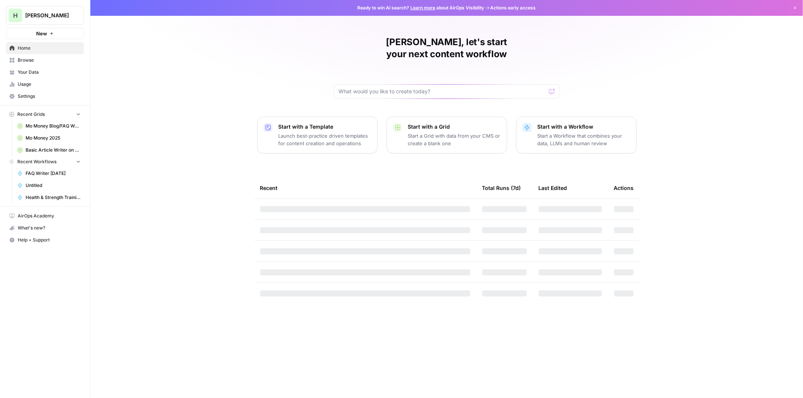
click at [33, 95] on span "Settings" at bounding box center [49, 96] width 63 height 7
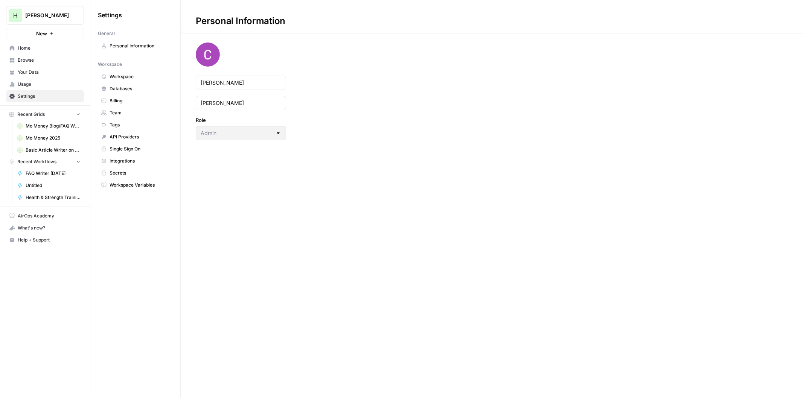
click at [112, 99] on span "Billing" at bounding box center [140, 100] width 60 height 7
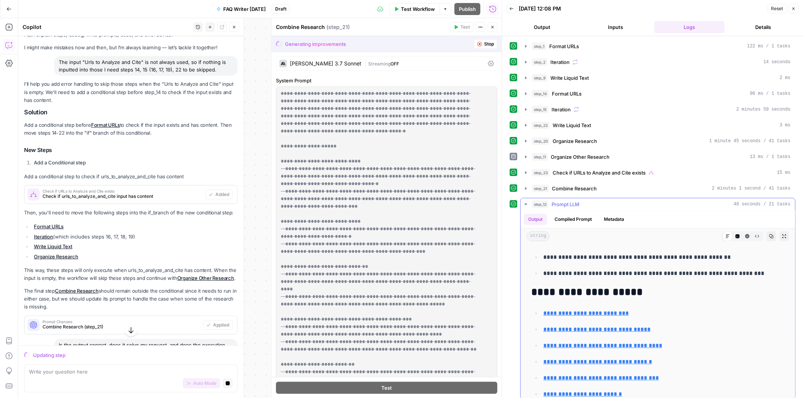
scroll to position [2376, 0]
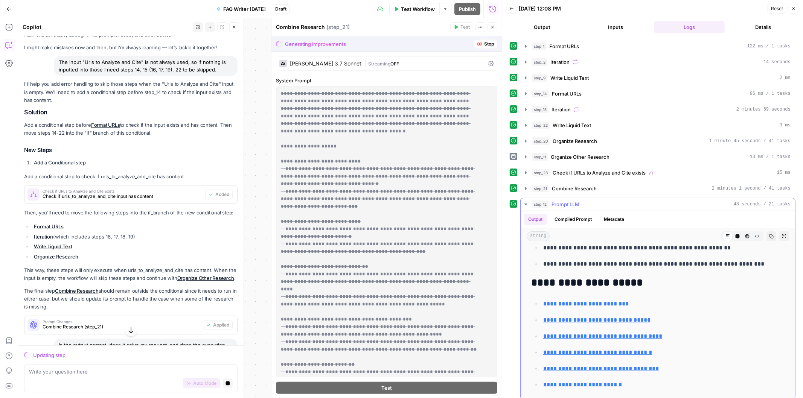
click at [769, 235] on icon "button" at bounding box center [771, 236] width 5 height 5
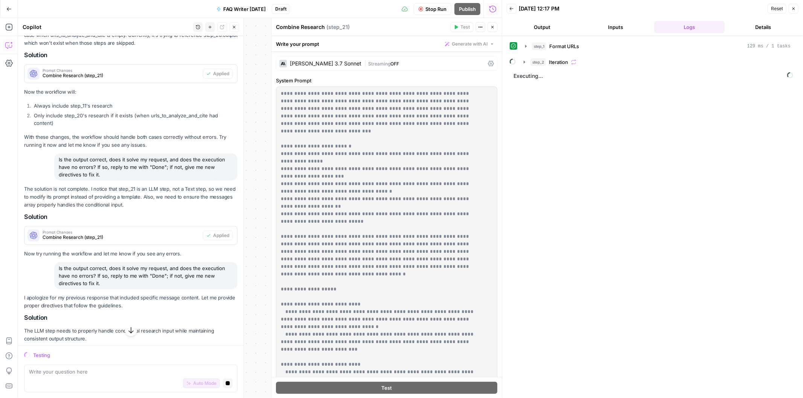
scroll to position [419, 0]
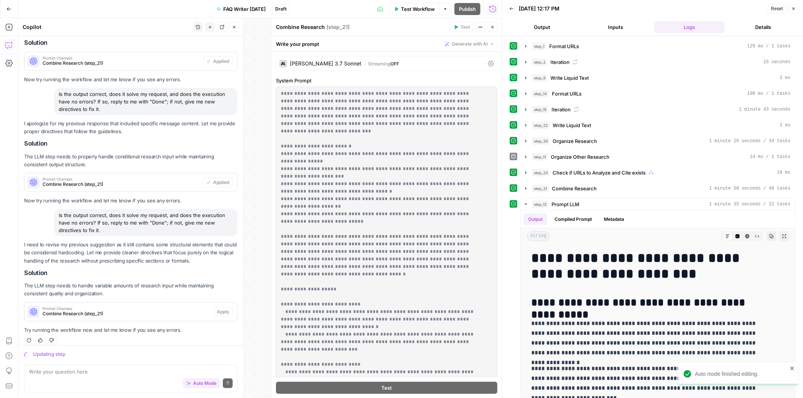
scroll to position [561, 0]
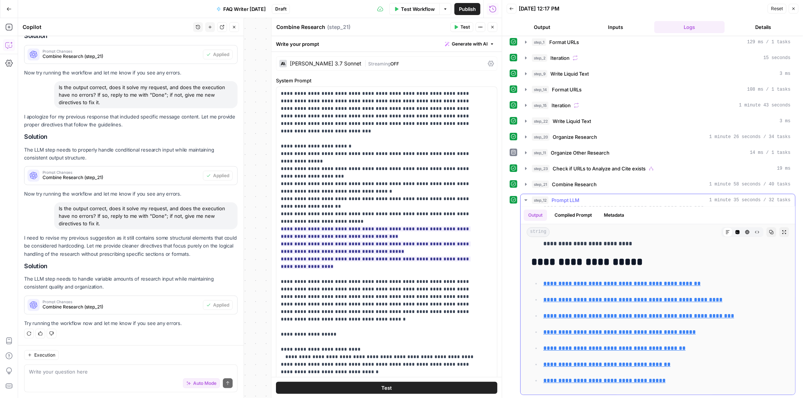
scroll to position [5, 0]
click at [493, 26] on icon "button" at bounding box center [492, 27] width 5 height 5
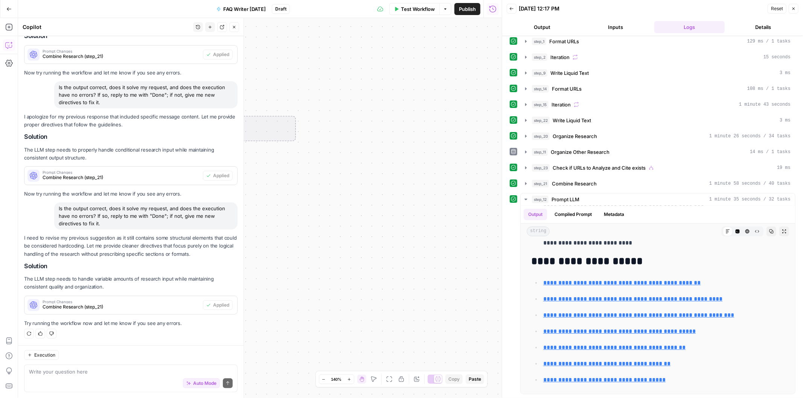
drag, startPoint x: 315, startPoint y: 218, endPoint x: 462, endPoint y: 194, distance: 148.7
click at [464, 198] on div "true false Workflow Set Inputs Inputs Run Code · Python Format URLs Step 1 Outp…" at bounding box center [260, 208] width 484 height 380
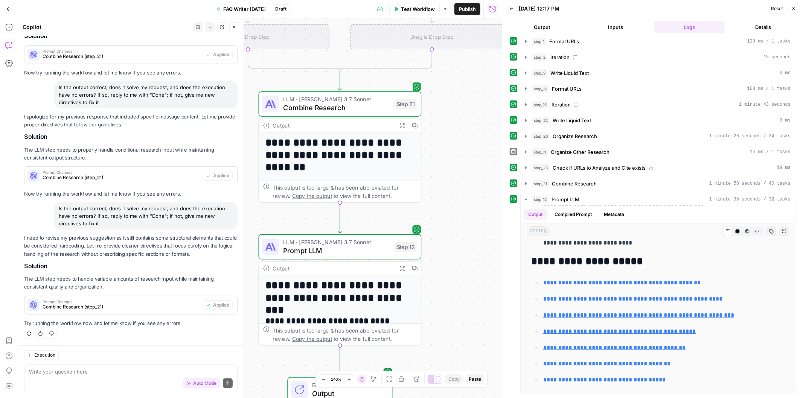
drag, startPoint x: 339, startPoint y: 198, endPoint x: 503, endPoint y: 99, distance: 191.3
click at [503, 99] on body "H Hasbrook New Home Browse Your Data Usage Settings Recent Grids Mo Money Blog/…" at bounding box center [401, 199] width 803 height 398
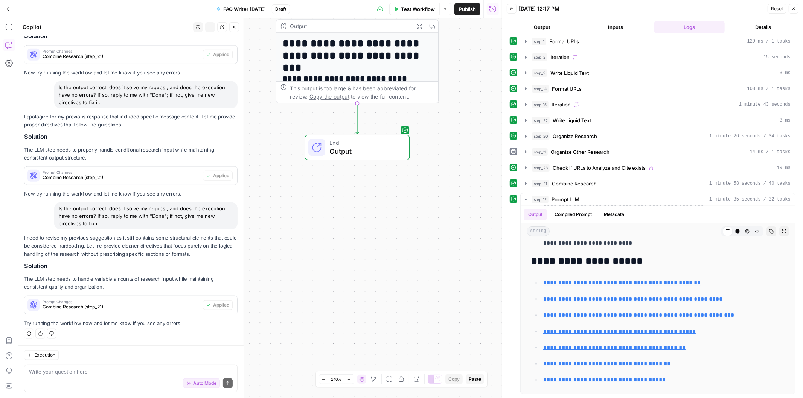
drag, startPoint x: 456, startPoint y: 307, endPoint x: 477, endPoint y: 17, distance: 290.6
click at [472, 10] on div "Go Back FAQ Writer 8 28 2025 Draft Test Workflow Options Publish Run History Ad…" at bounding box center [251, 199] width 502 height 398
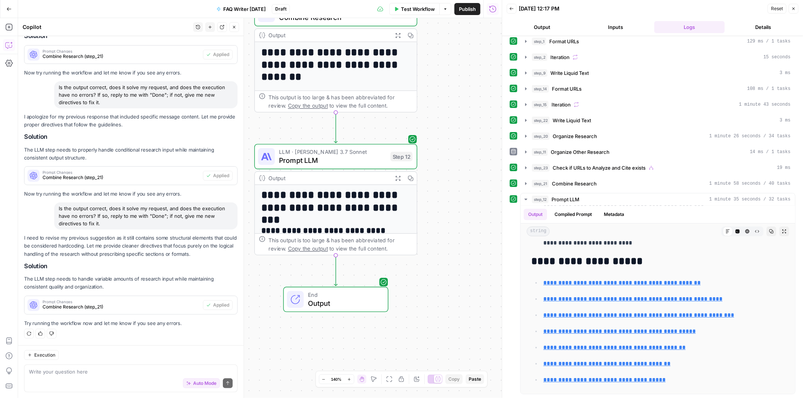
drag, startPoint x: 481, startPoint y: 156, endPoint x: 461, endPoint y: 356, distance: 201.5
click at [461, 357] on div "true false Workflow Set Inputs Inputs Run Code · Python Format URLs Step 1 Outp…" at bounding box center [260, 208] width 484 height 380
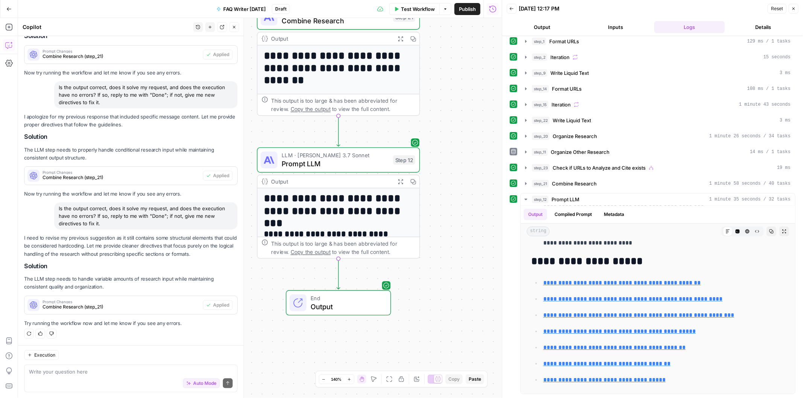
drag, startPoint x: 455, startPoint y: 247, endPoint x: 470, endPoint y: 262, distance: 20.8
click at [470, 262] on div "true false Workflow Set Inputs Inputs Run Code · Python Format URLs Step 1 Outp…" at bounding box center [260, 208] width 484 height 380
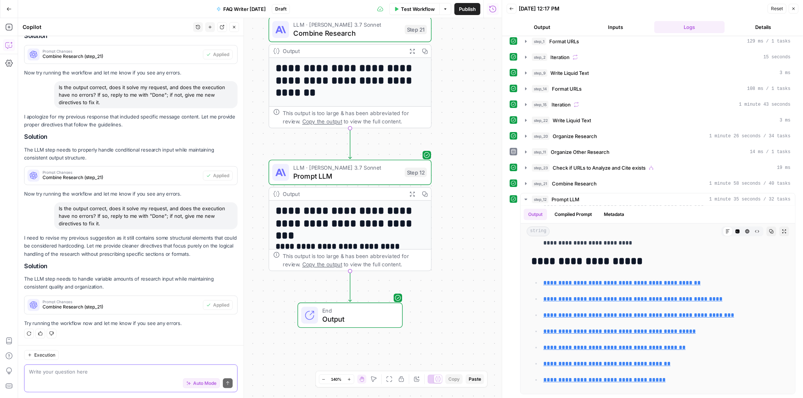
click at [105, 369] on textarea at bounding box center [131, 372] width 204 height 8
drag, startPoint x: 134, startPoint y: 371, endPoint x: 227, endPoint y: 368, distance: 93.4
click at [227, 368] on div "I looked at the final article. The article should not link to one domain more t…" at bounding box center [130, 379] width 213 height 28
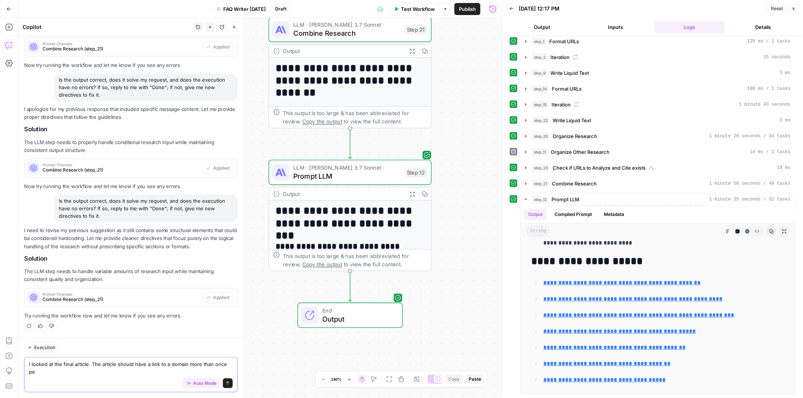
scroll to position [580, 0]
click at [134, 361] on textarea "I looked at the final article. The article should have a link to a domain more …" at bounding box center [131, 368] width 204 height 15
drag, startPoint x: 190, startPoint y: 372, endPoint x: 199, endPoint y: 366, distance: 10.9
click at [199, 366] on textarea "I looked at the final article. The article should not have more than one link t…" at bounding box center [131, 368] width 204 height 15
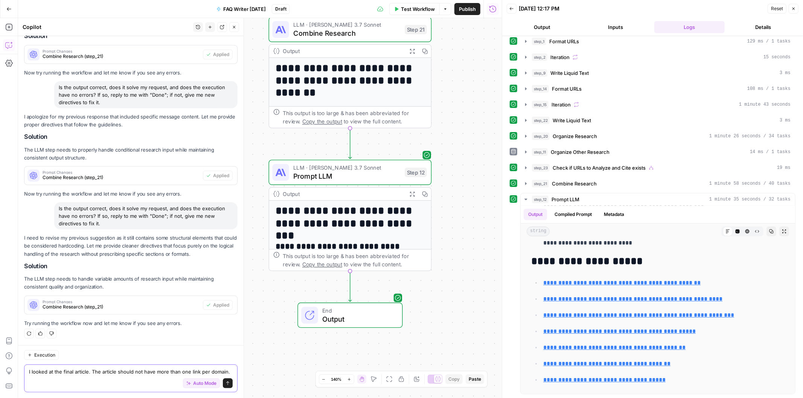
click at [152, 368] on textarea "I looked at the final article. The article should not have more than one link p…" at bounding box center [131, 372] width 204 height 8
click at [179, 368] on textarea "I looked at the final article. The article should not have more than one link p…" at bounding box center [131, 372] width 204 height 8
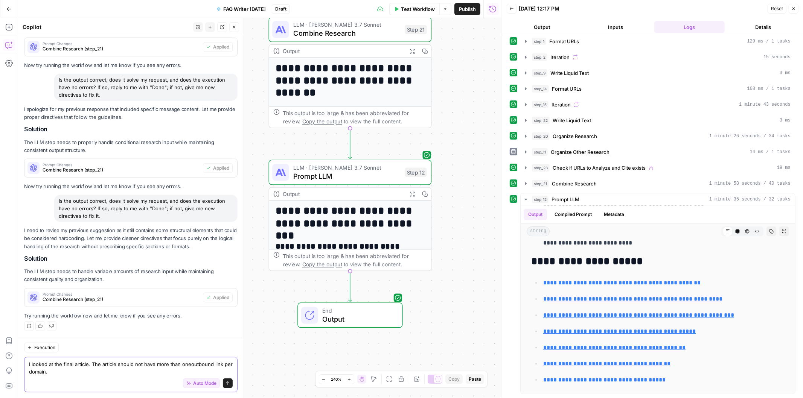
type textarea "I looked at the final article. The article should not have more than one outbou…"
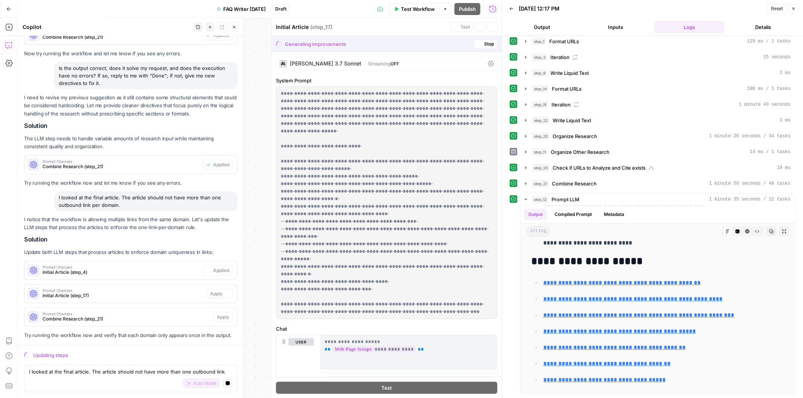
scroll to position [0, 0]
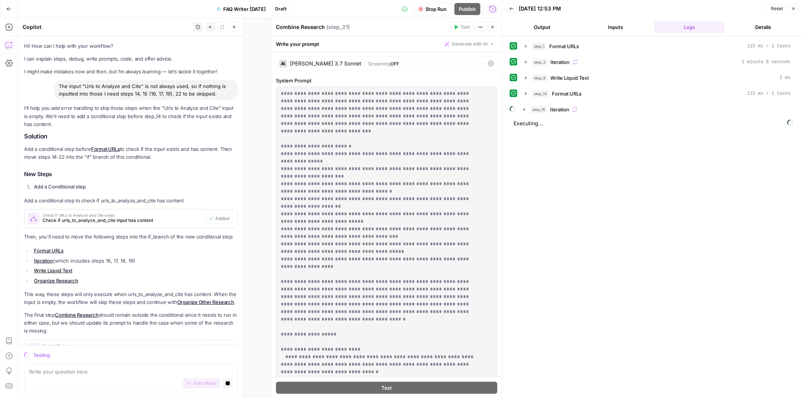
scroll to position [701, 0]
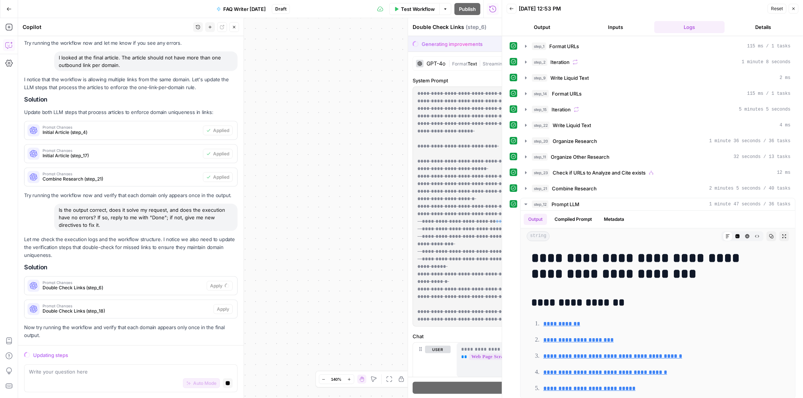
scroll to position [841, 0]
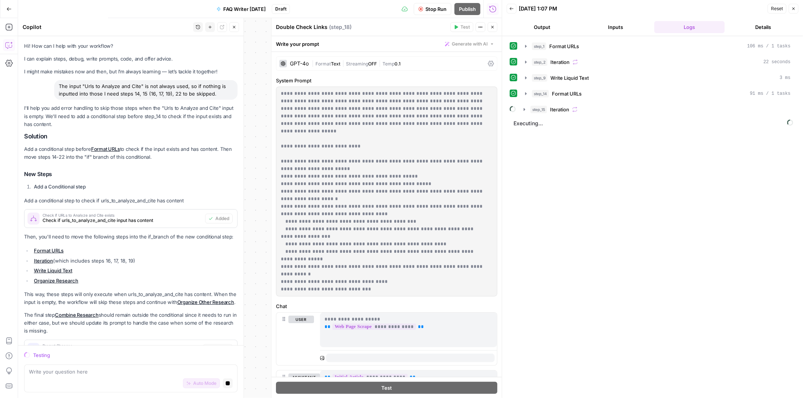
scroll to position [841, 0]
